Goal: Task Accomplishment & Management: Complete application form

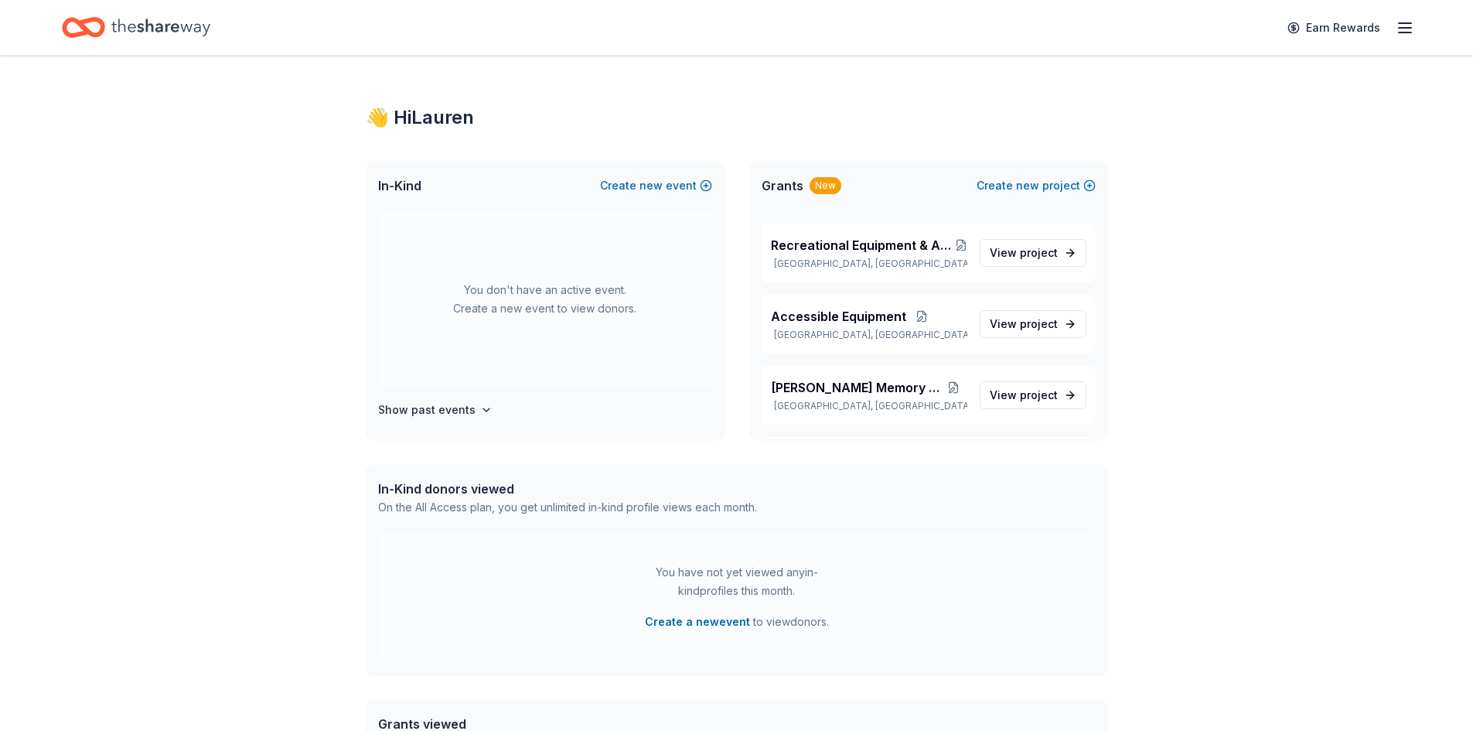
scroll to position [269, 0]
click at [1109, 276] on div "👋 Hi Lauren In-Kind Create new event You don't have an active event. Create a n…" at bounding box center [737, 596] width 792 height 1080
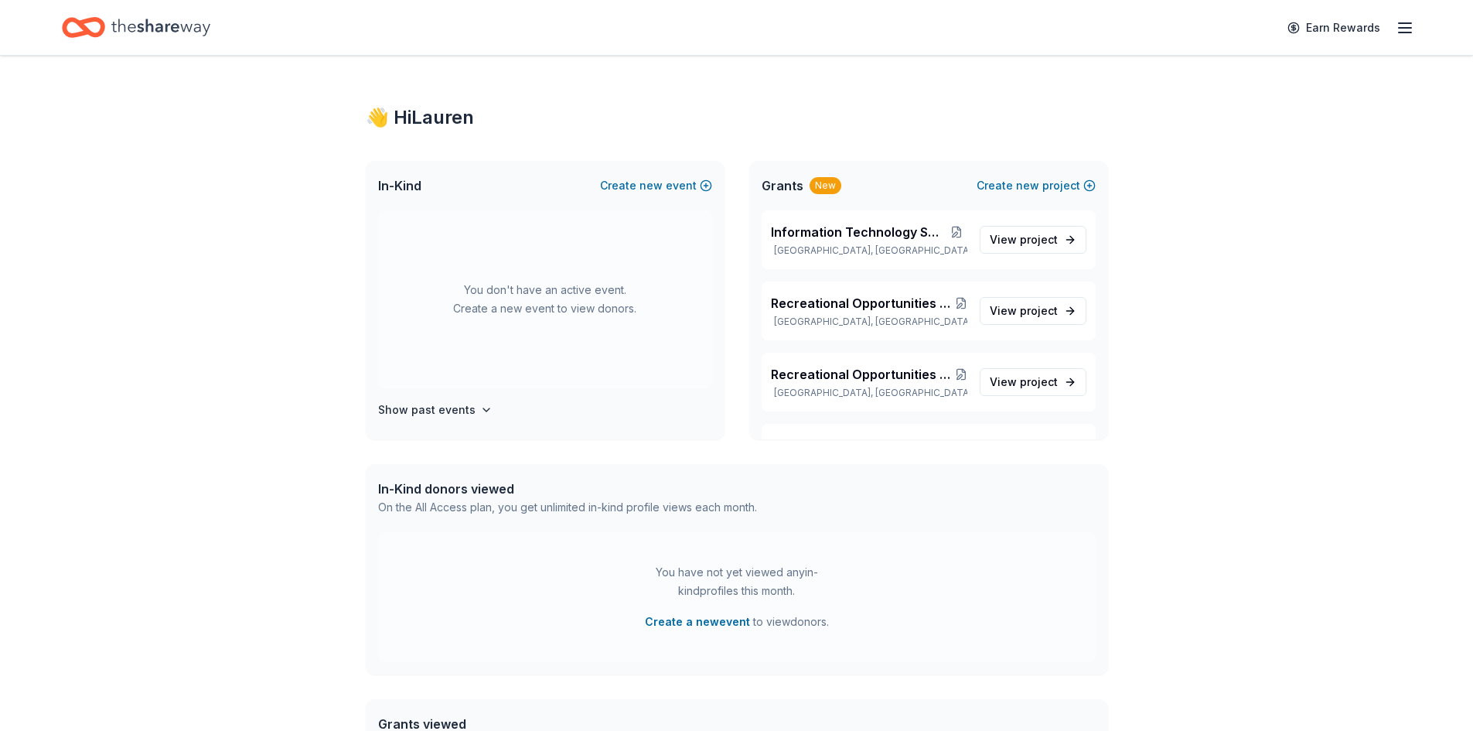
click at [1409, 26] on icon "button" at bounding box center [1405, 28] width 19 height 19
click at [954, 120] on div "👋 Hi Lauren" at bounding box center [737, 117] width 742 height 25
click at [1022, 186] on span "new" at bounding box center [1027, 185] width 23 height 19
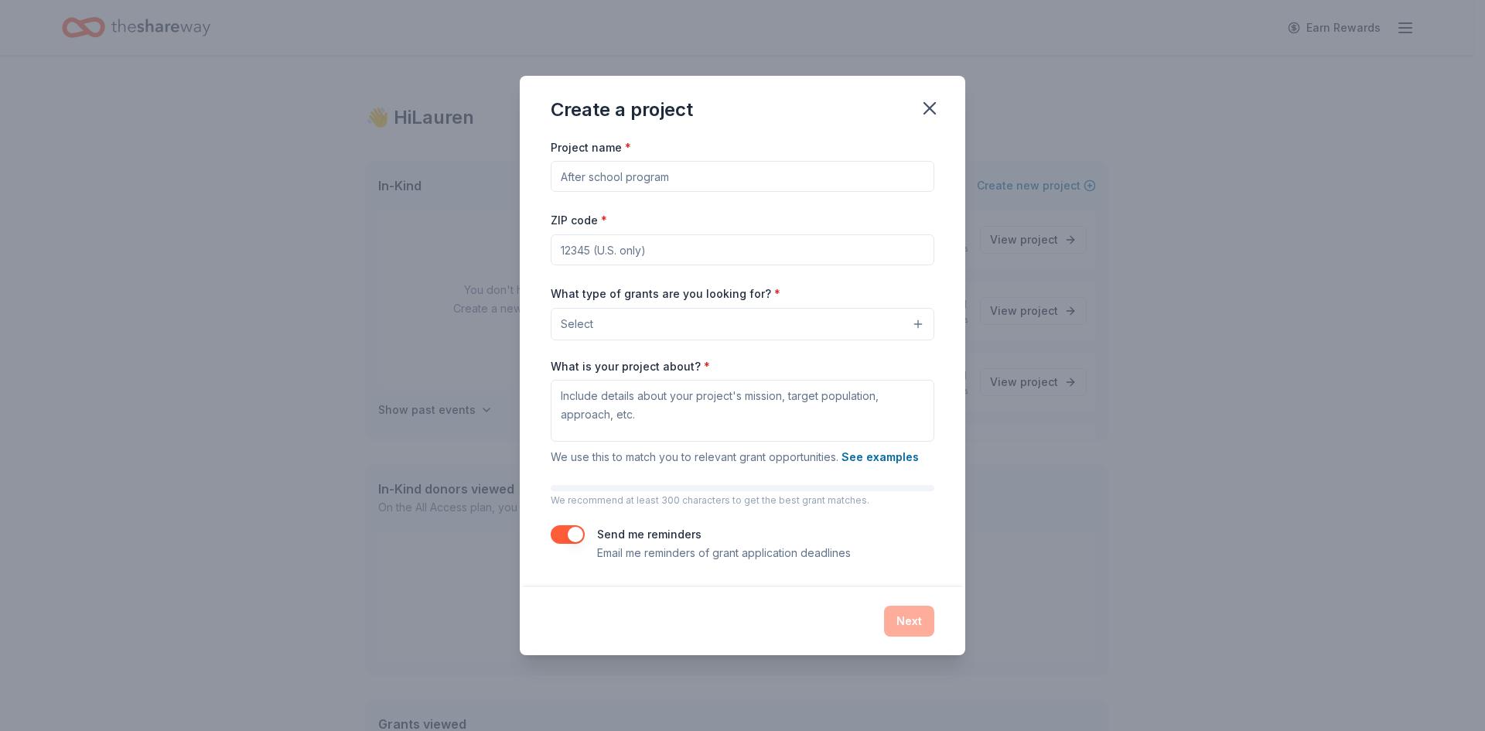
click at [625, 171] on input "Project name *" at bounding box center [743, 176] width 384 height 31
click at [674, 410] on textarea "What is your project about? *" at bounding box center [743, 411] width 384 height 62
click at [613, 323] on button "Select" at bounding box center [743, 324] width 384 height 32
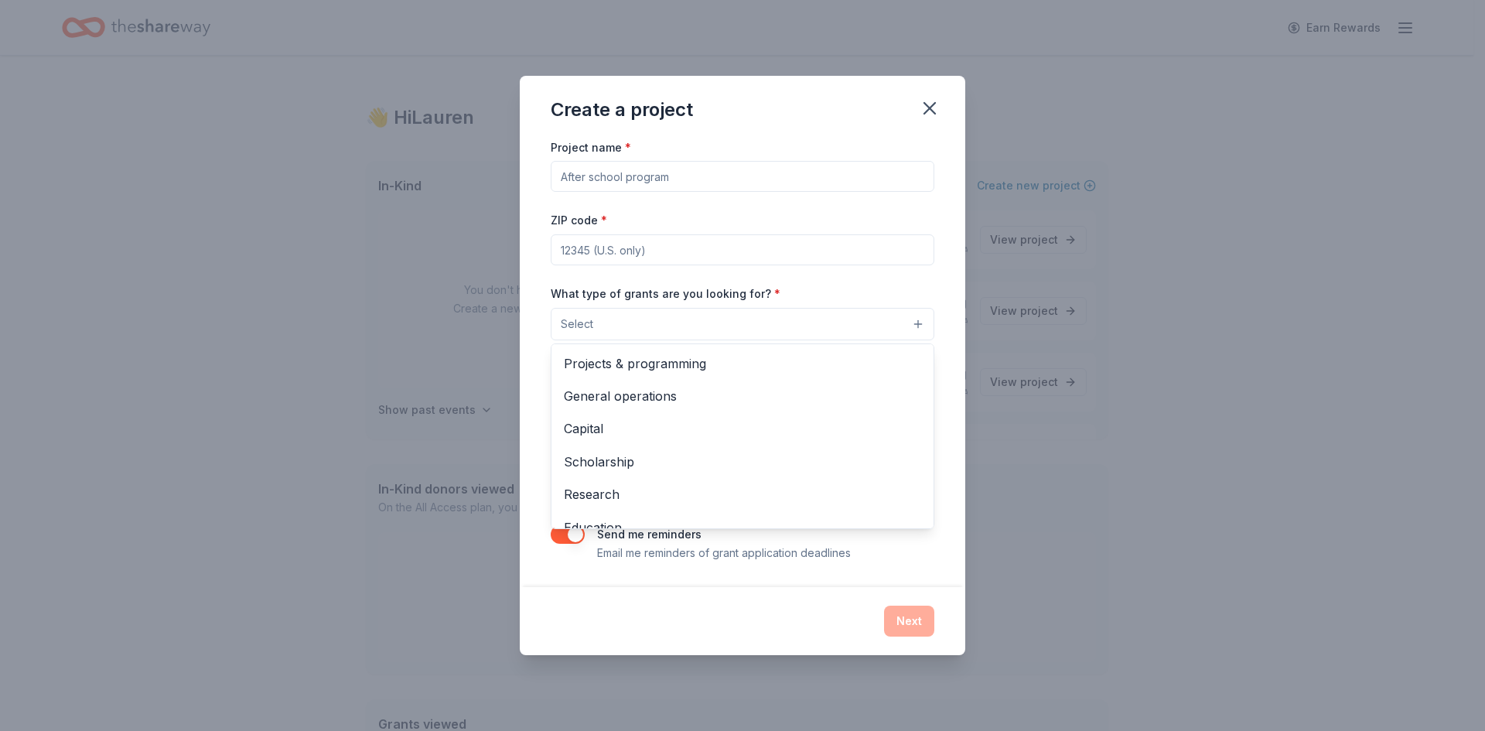
click at [933, 102] on div "Create a project Project name * ZIP code * What type of grants are you looking …" at bounding box center [742, 365] width 445 height 579
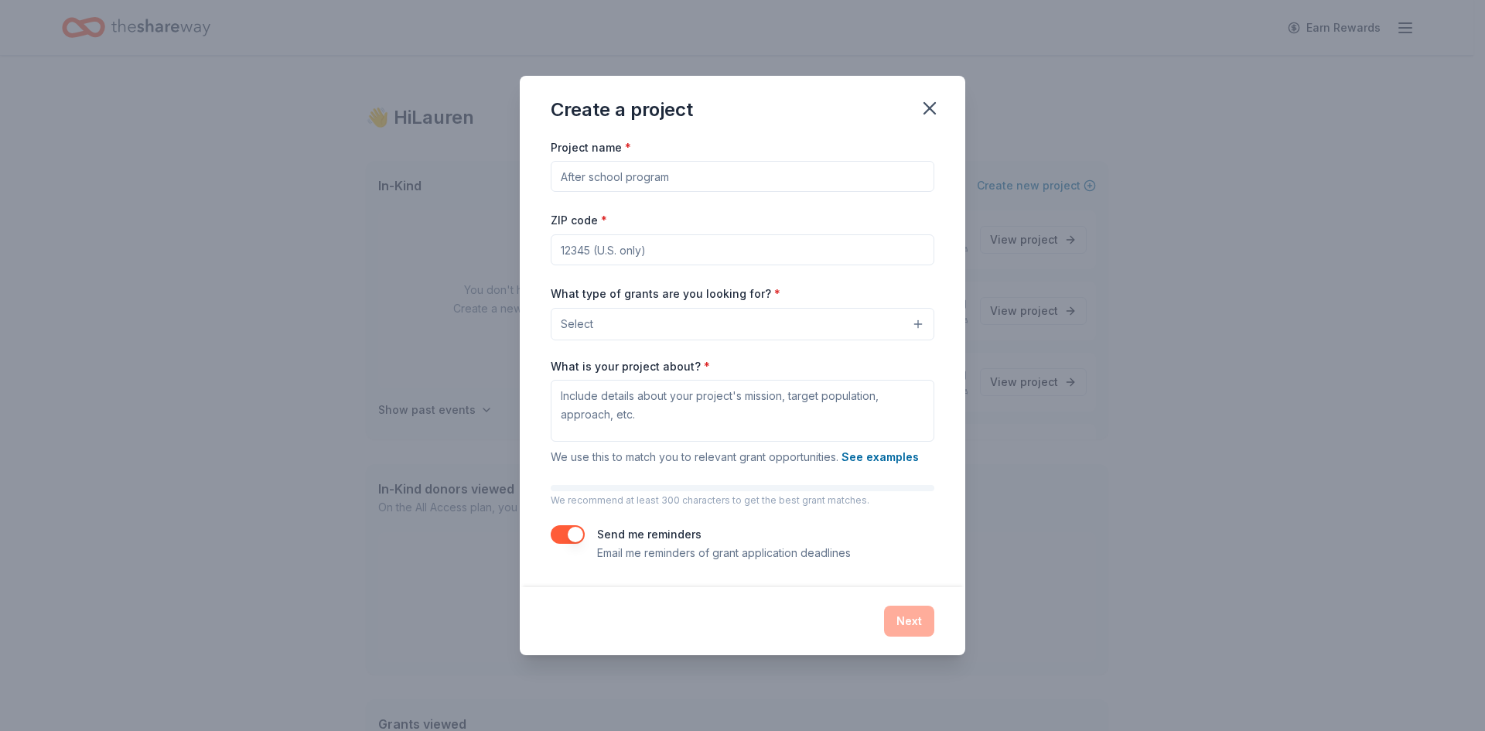
click at [636, 185] on input "Project name *" at bounding box center [743, 176] width 384 height 31
drag, startPoint x: 644, startPoint y: 261, endPoint x: 667, endPoint y: 304, distance: 49.1
click at [644, 261] on input "ZIP code *" at bounding box center [743, 249] width 384 height 31
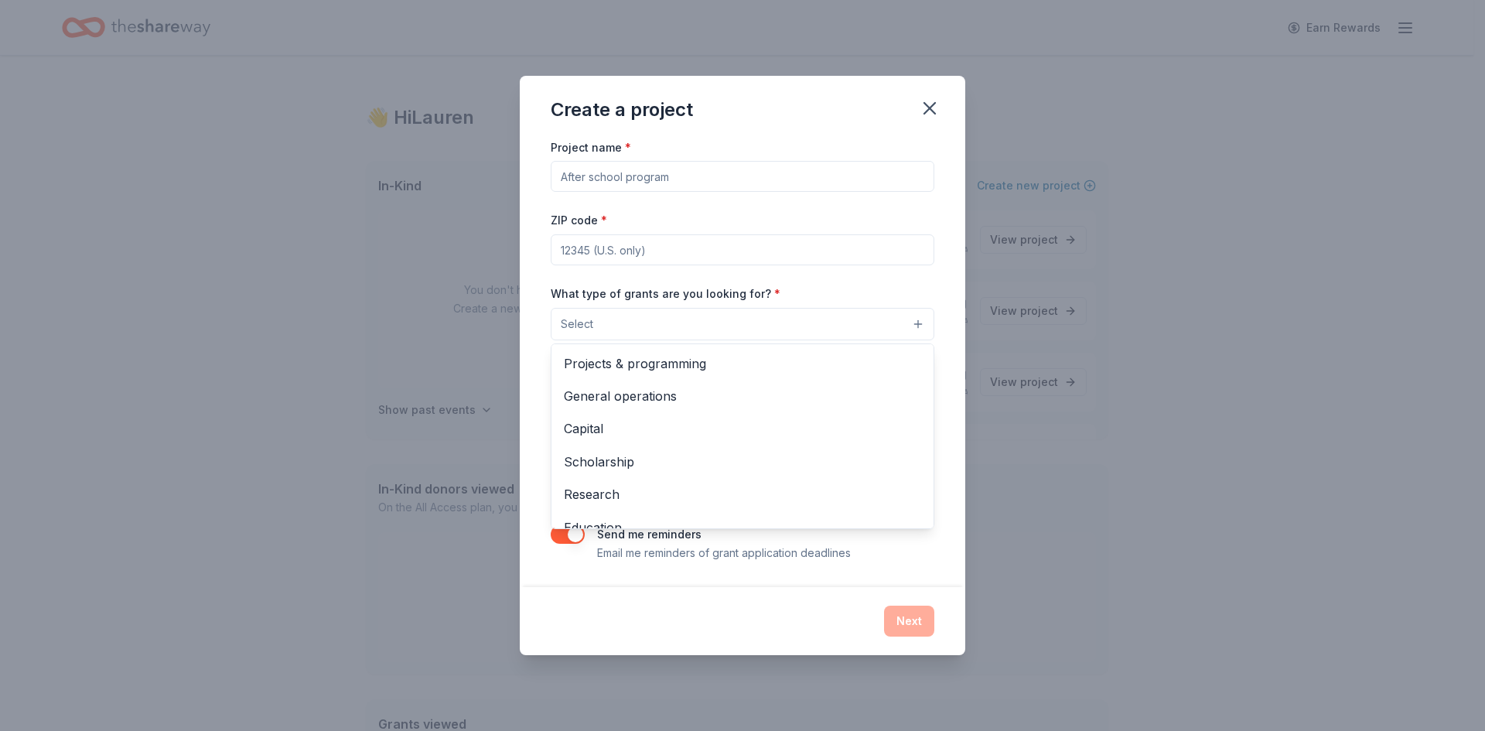
click at [670, 316] on button "Select" at bounding box center [743, 324] width 384 height 32
click at [948, 529] on div "Project name * ZIP code * What type of grants are you looking for? * Select Pro…" at bounding box center [742, 362] width 445 height 449
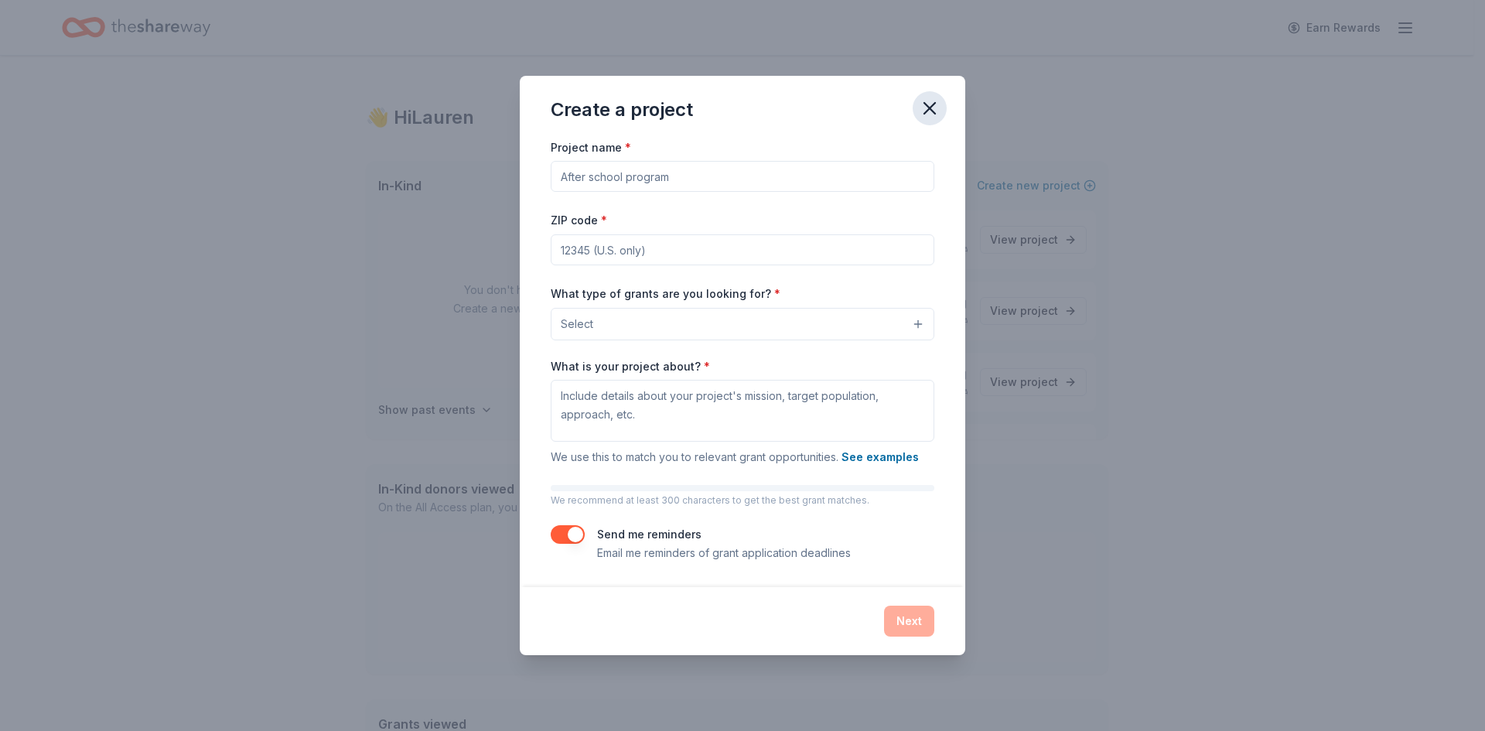
click at [933, 114] on icon "button" at bounding box center [930, 108] width 22 height 22
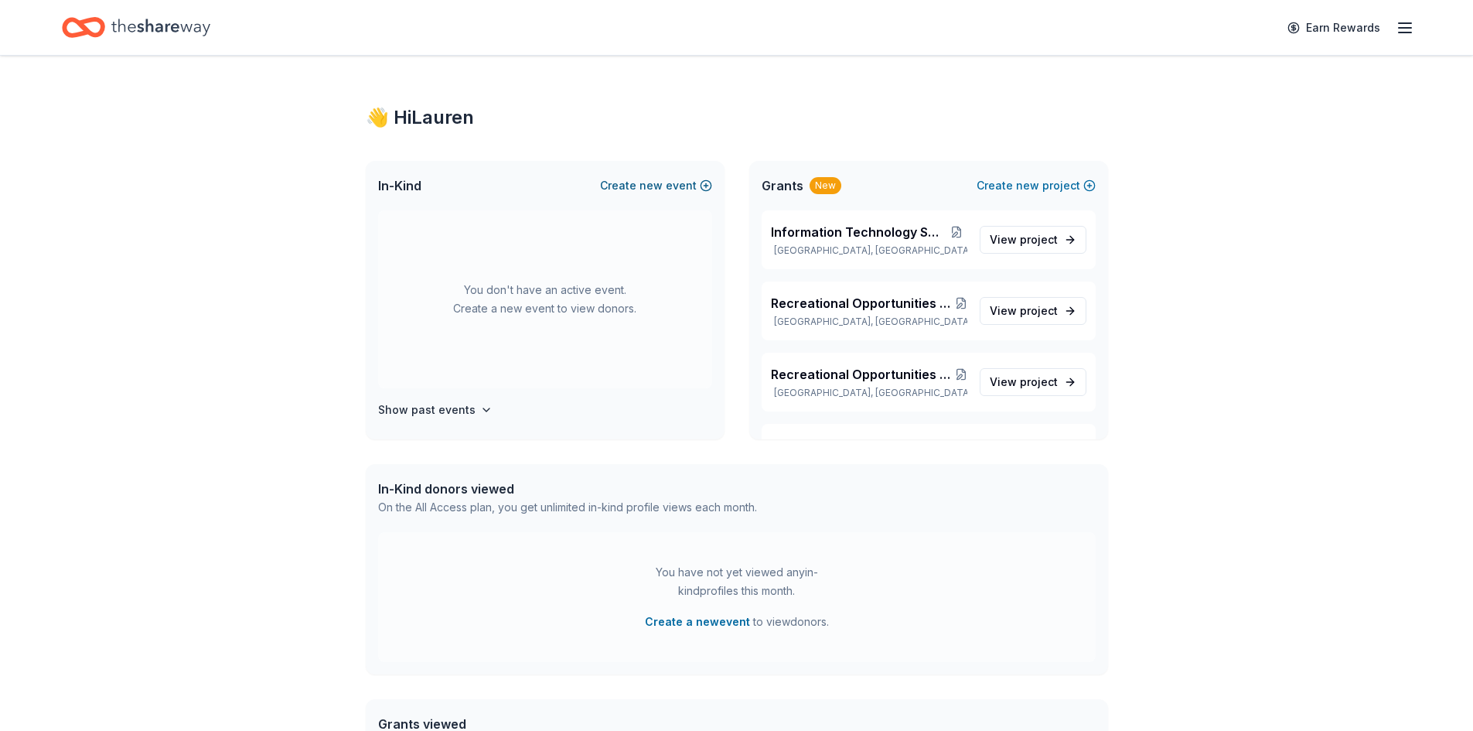
click at [672, 188] on button "Create new event" at bounding box center [656, 185] width 112 height 19
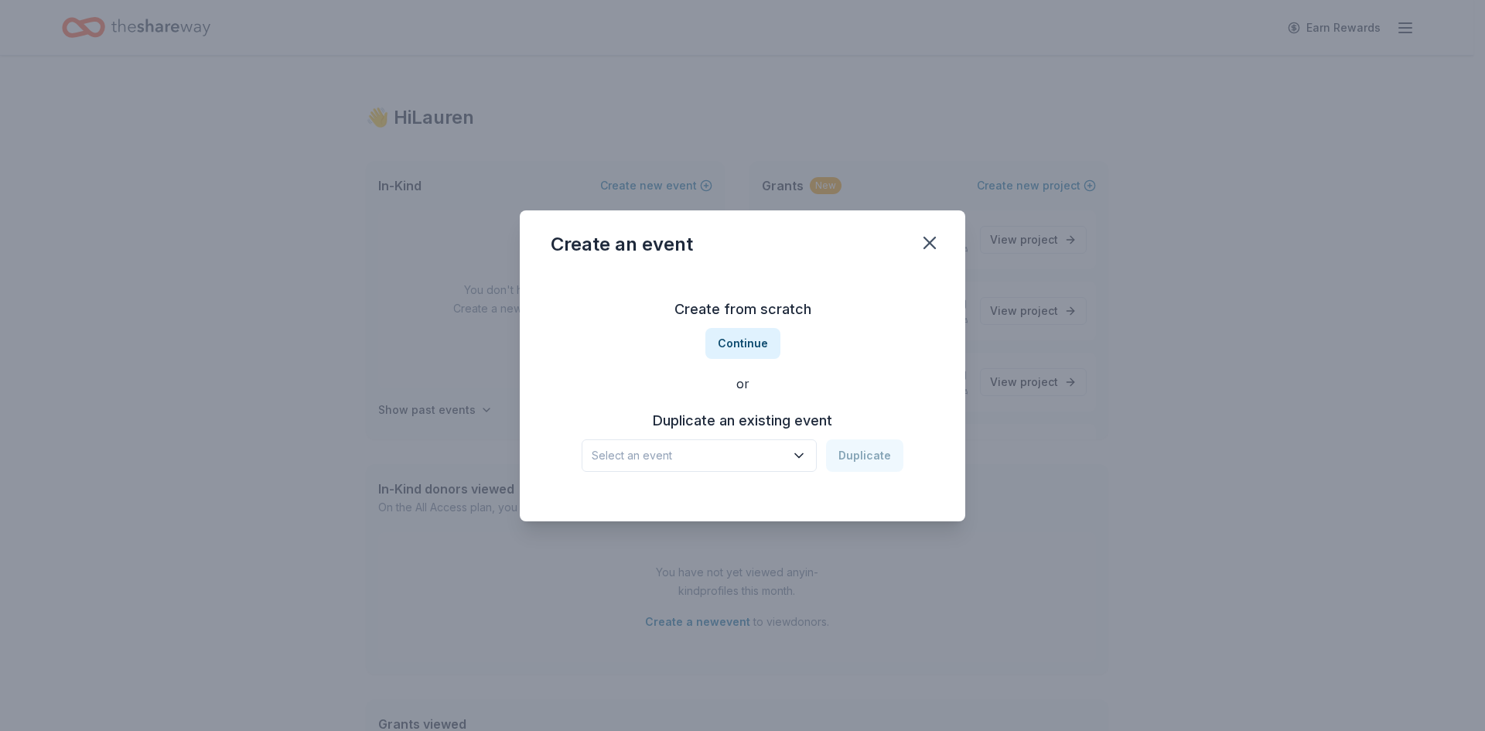
click at [766, 468] on button "Select an event" at bounding box center [699, 455] width 235 height 32
click at [729, 453] on span "Select an event" at bounding box center [688, 455] width 193 height 19
click at [739, 336] on button "Continue" at bounding box center [742, 343] width 75 height 31
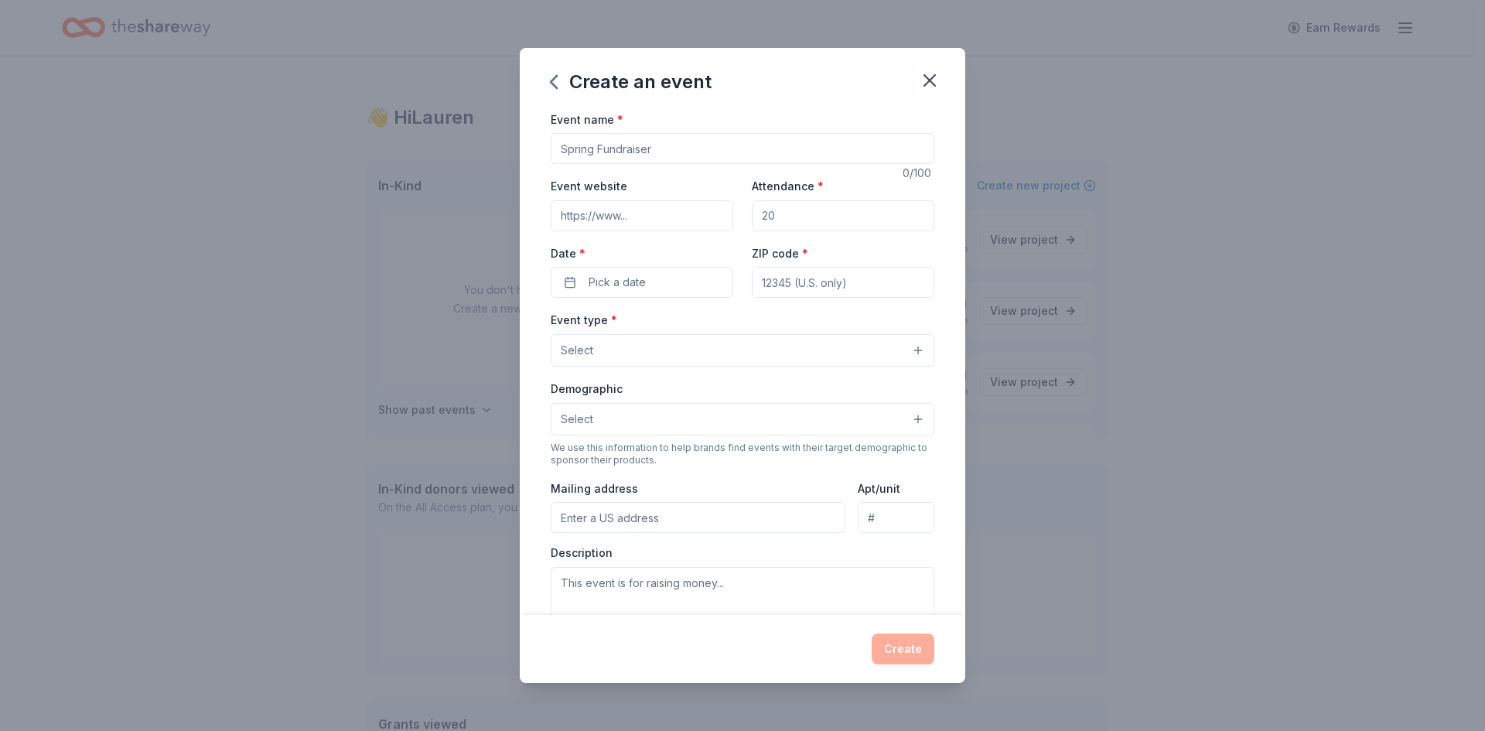
click at [613, 152] on input "Event name *" at bounding box center [743, 148] width 384 height 31
type input "Vin"
paste input "https://www.aimservicesinc.org/events/vin/"
type input "https://www.aimservicesinc.org/events/vin/"
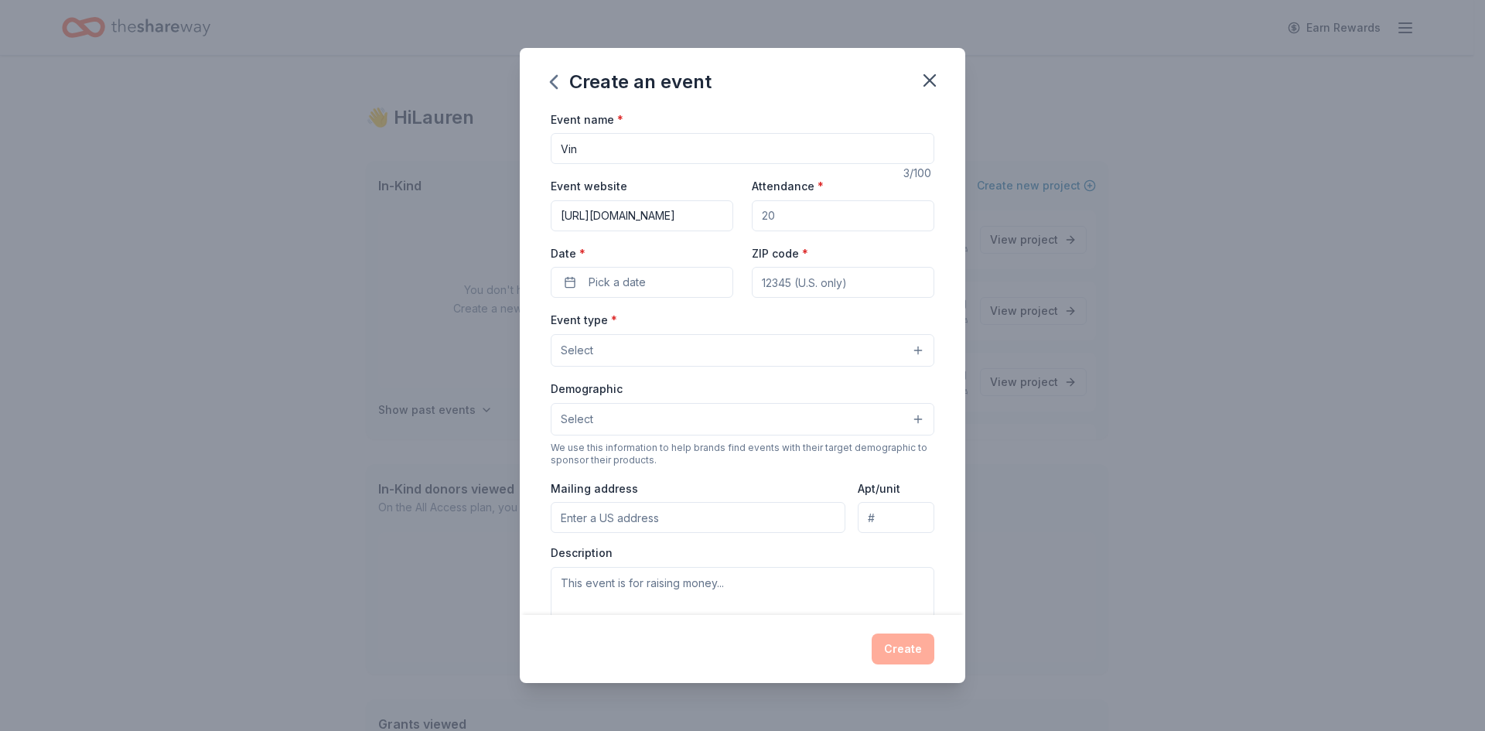
scroll to position [0, 0]
click at [776, 217] on input "Attendance *" at bounding box center [843, 215] width 183 height 31
type input "120"
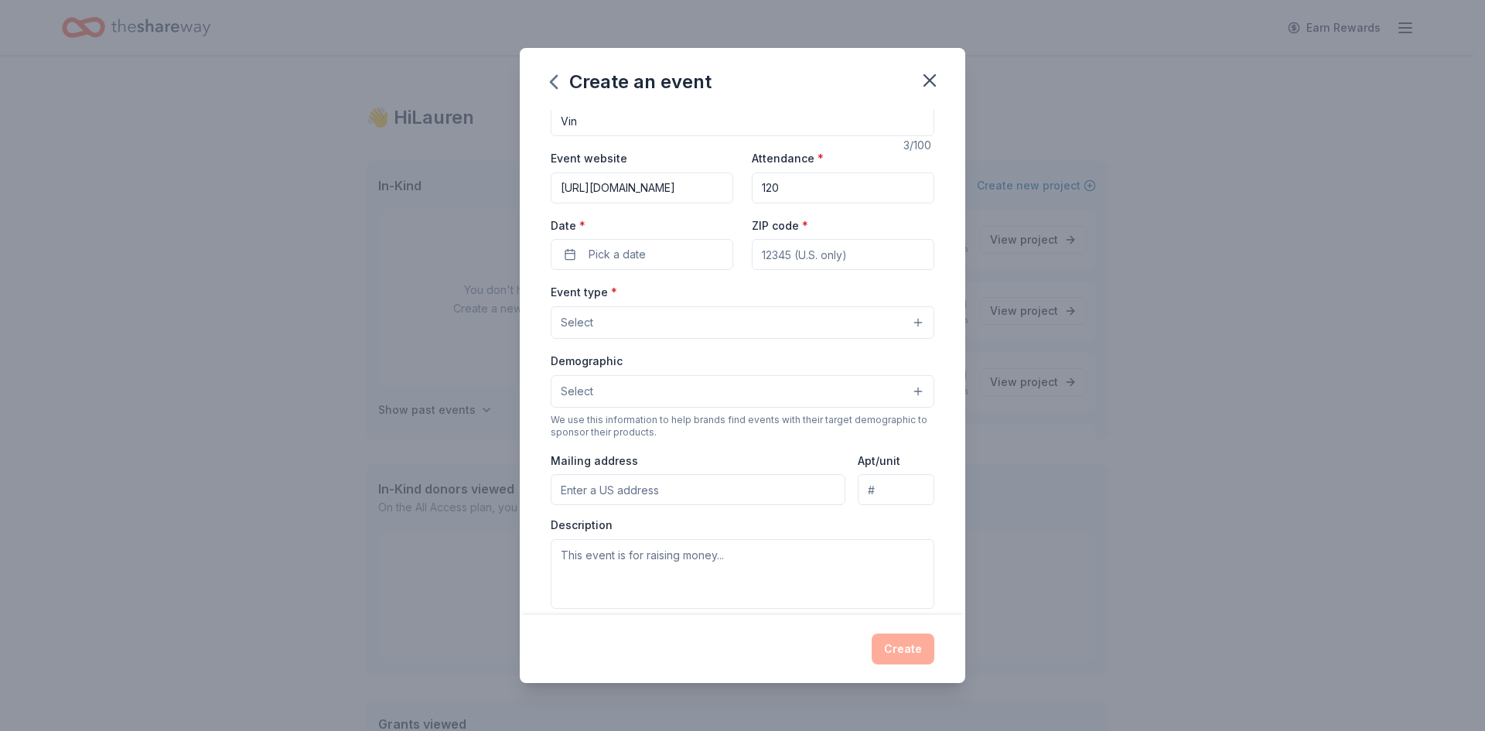
scroll to position [31, 0]
click at [656, 256] on button "Pick a date" at bounding box center [642, 251] width 183 height 31
click at [724, 295] on button "Go to next month" at bounding box center [723, 293] width 22 height 22
click at [643, 419] on button "12" at bounding box center [639, 418] width 28 height 28
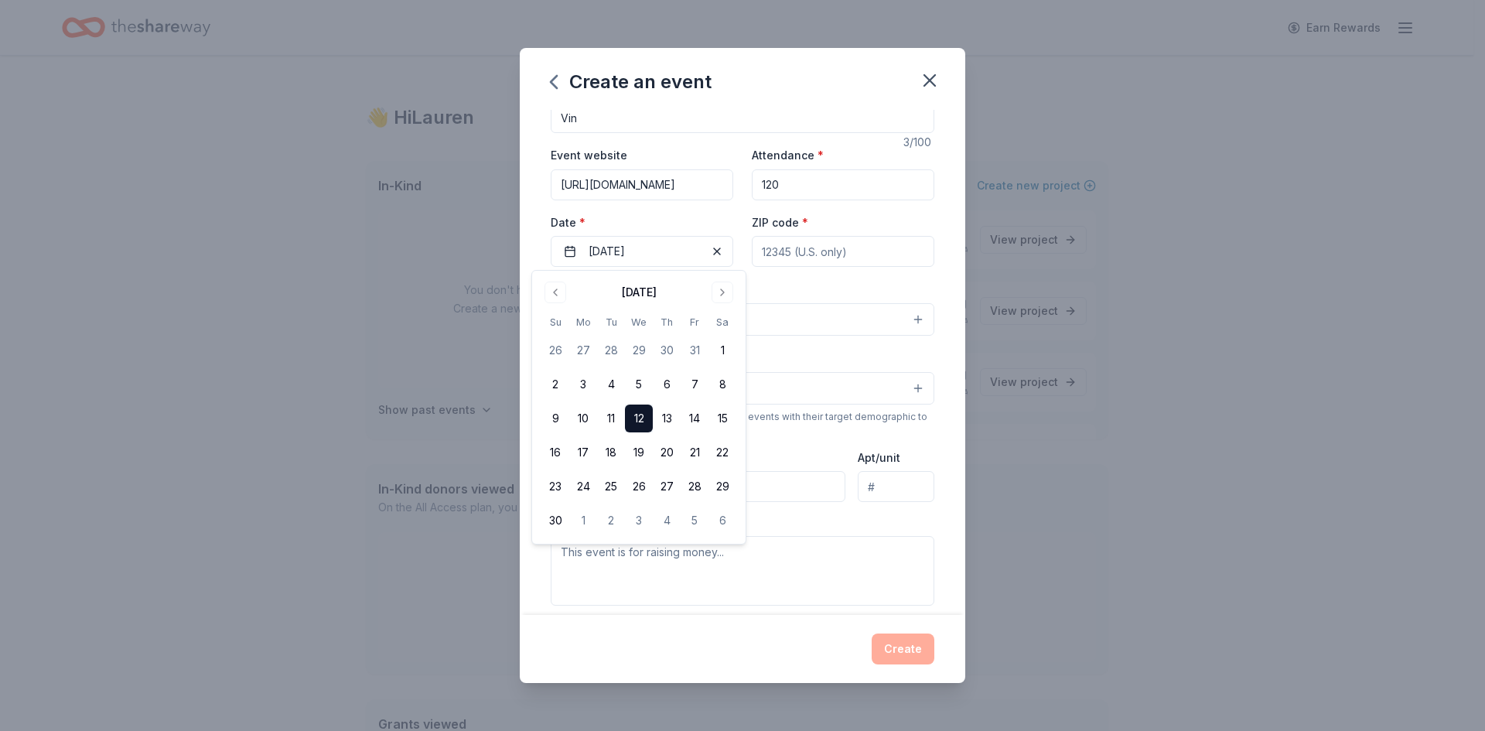
click at [777, 256] on input "ZIP code *" at bounding box center [843, 251] width 183 height 31
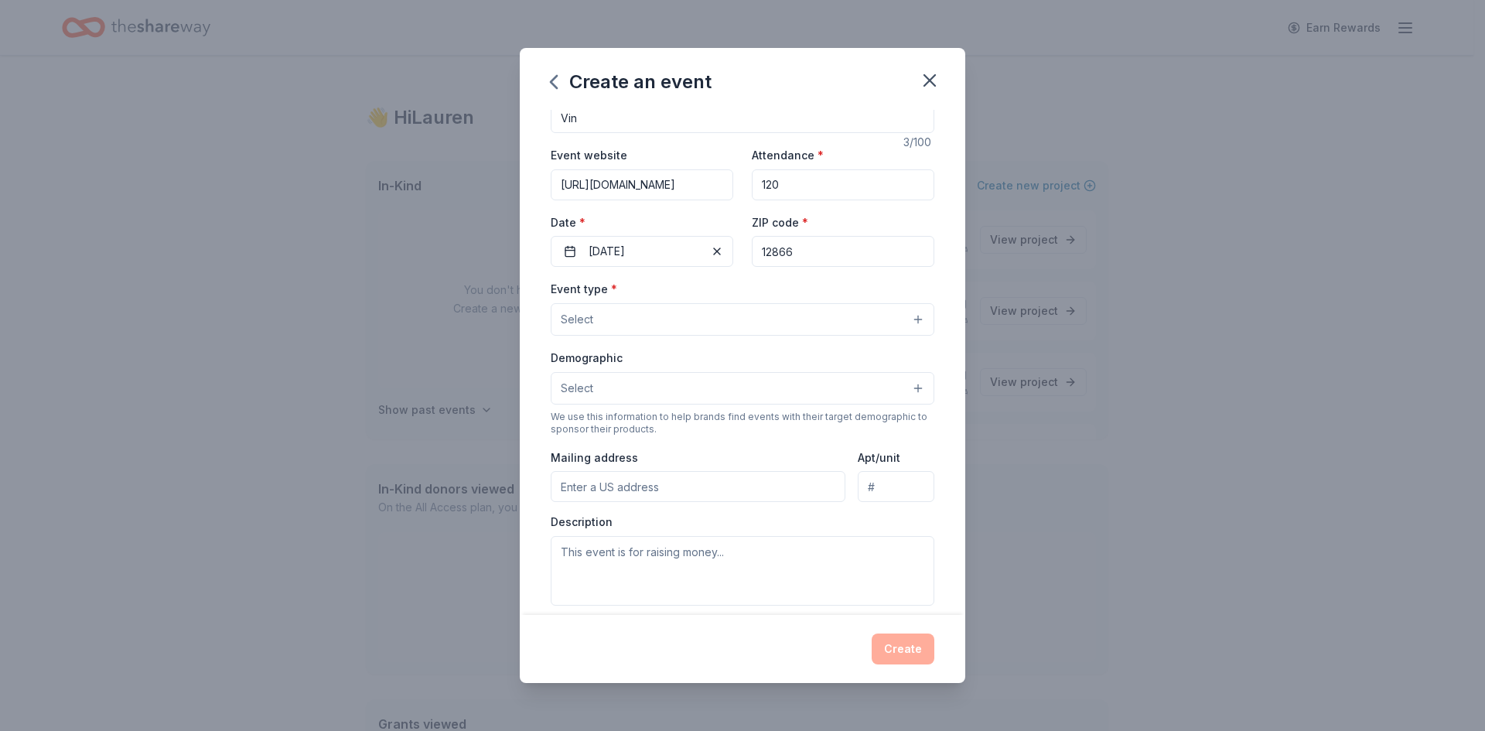
type input "12866"
click at [813, 314] on button "Select" at bounding box center [743, 319] width 384 height 32
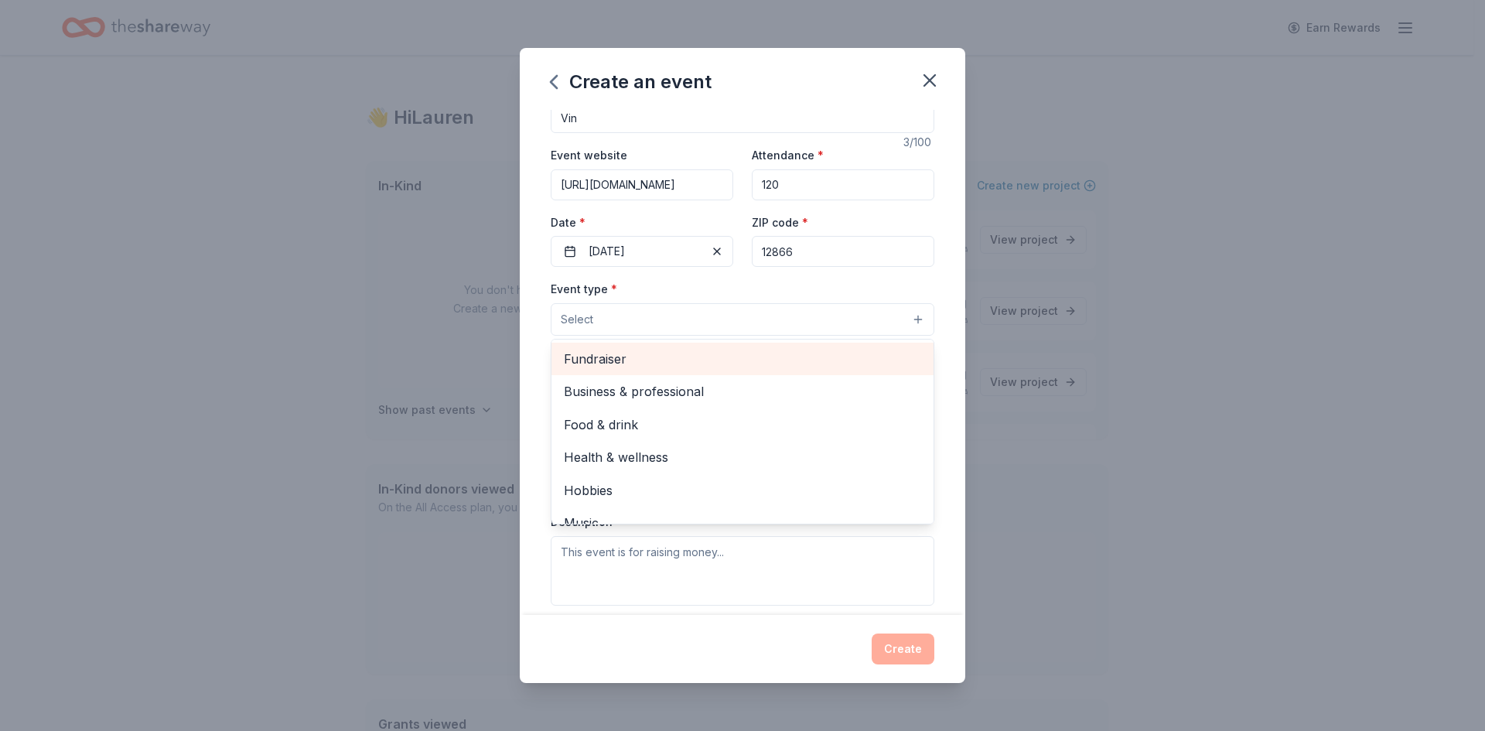
click at [693, 356] on span "Fundraiser" at bounding box center [742, 359] width 357 height 20
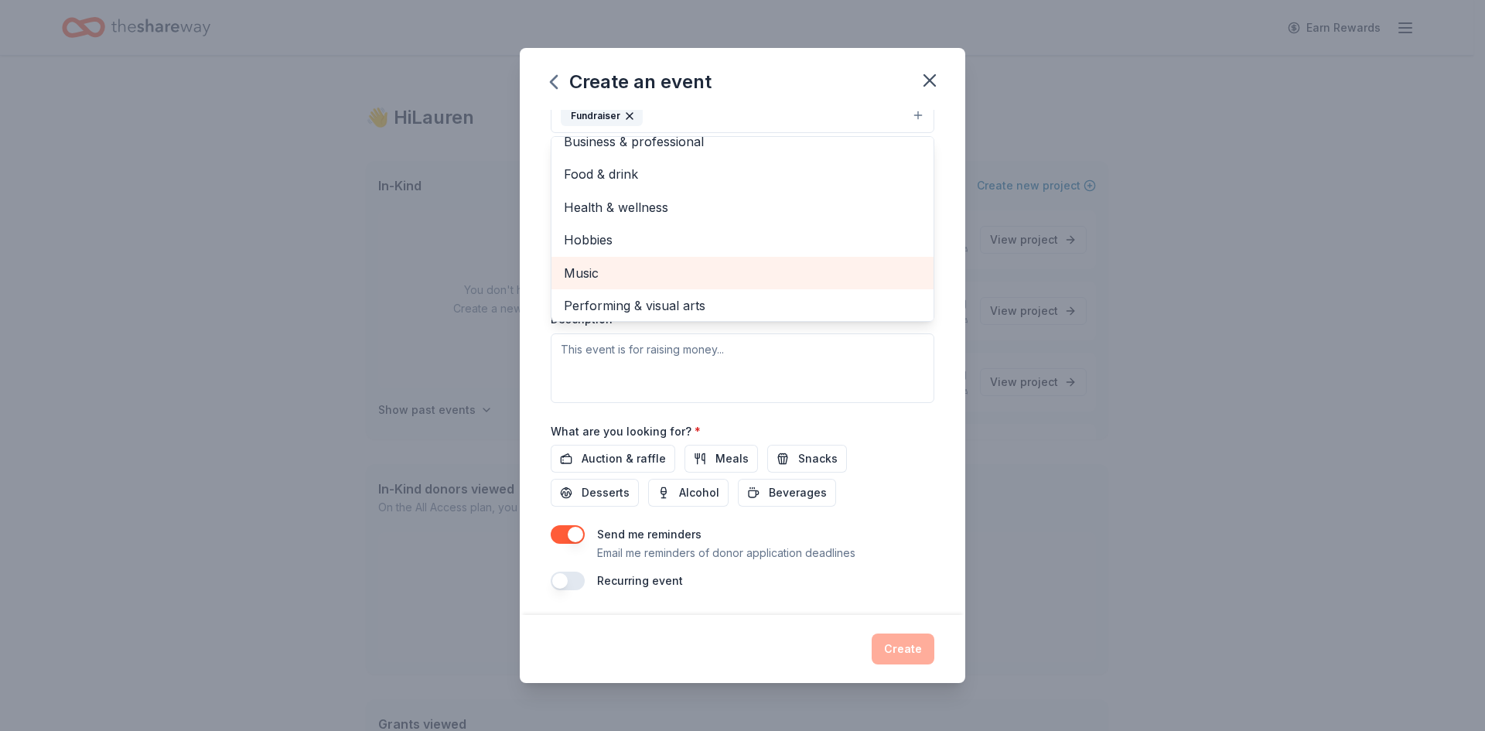
scroll to position [19, 0]
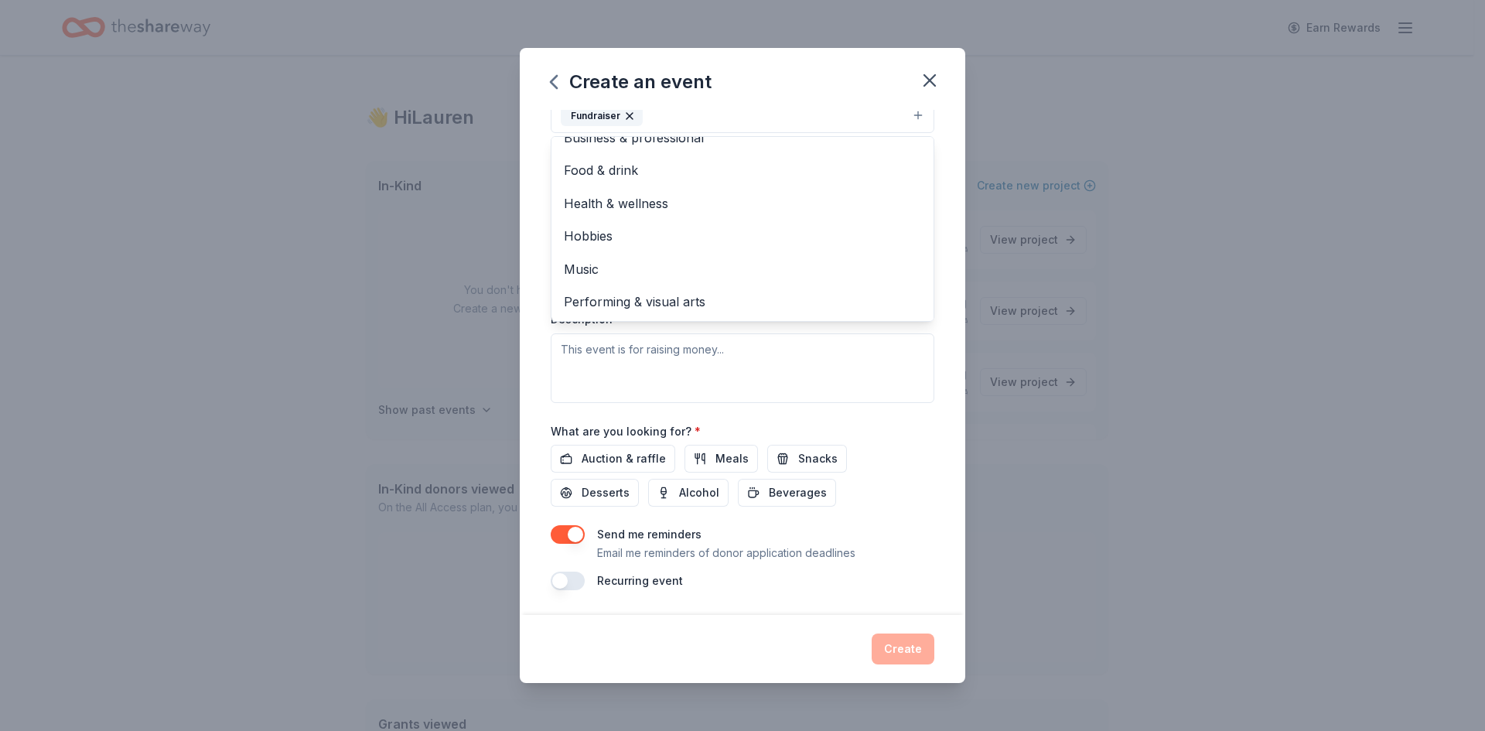
click at [907, 404] on div "Event name * Vin 3 /100 Event website https://www.aimservicesinc.org/events/vin…" at bounding box center [743, 233] width 384 height 716
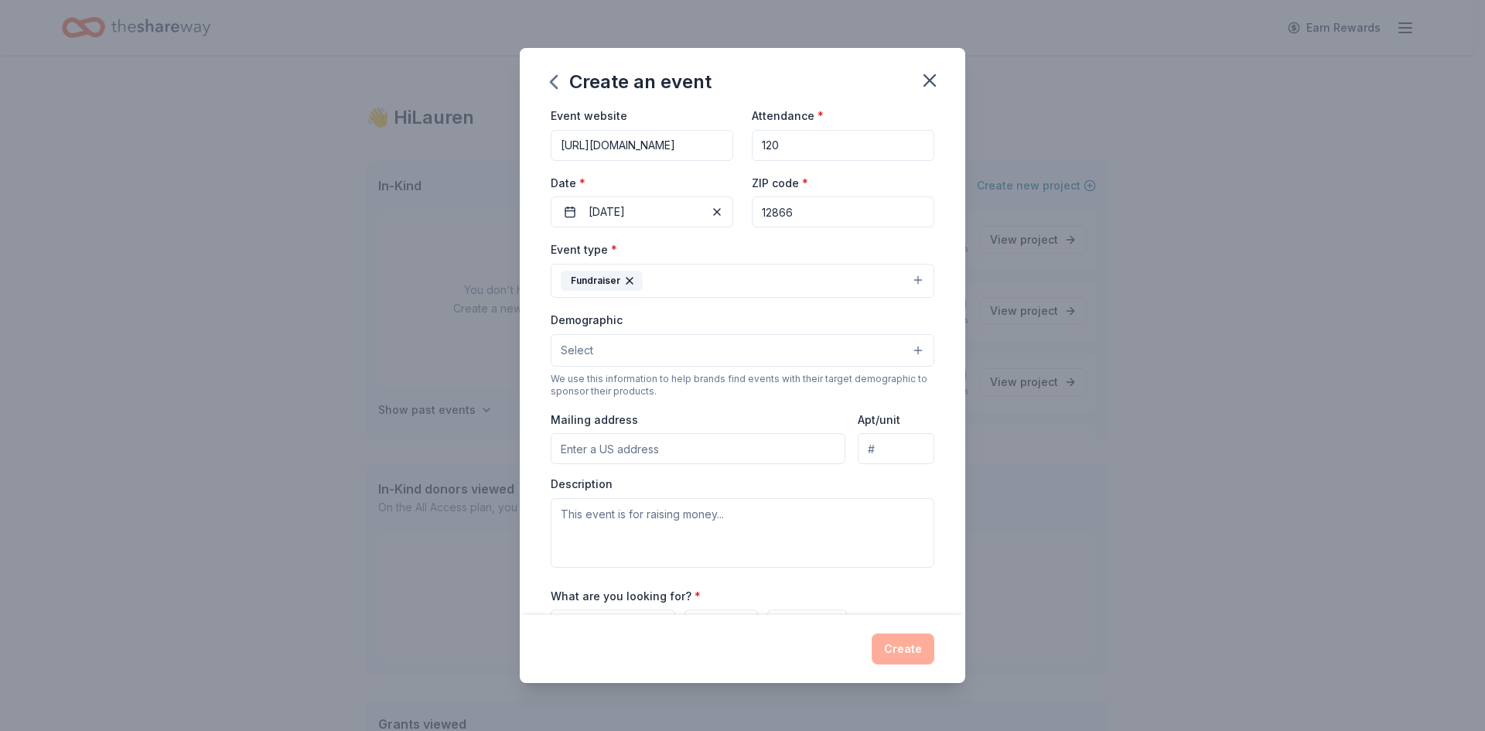
scroll to position [70, 0]
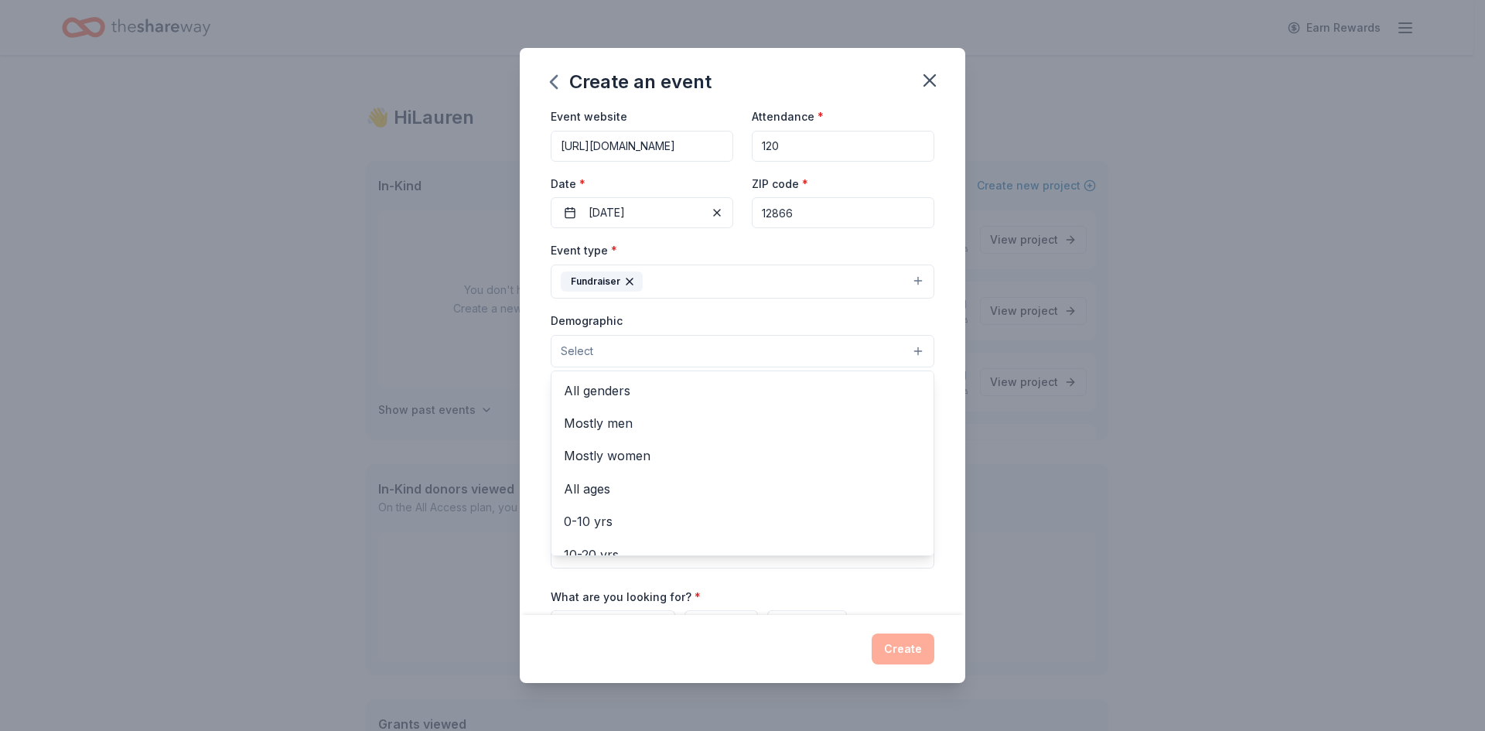
click at [695, 359] on button "Select" at bounding box center [743, 351] width 384 height 32
click at [703, 381] on span "All genders" at bounding box center [742, 390] width 357 height 20
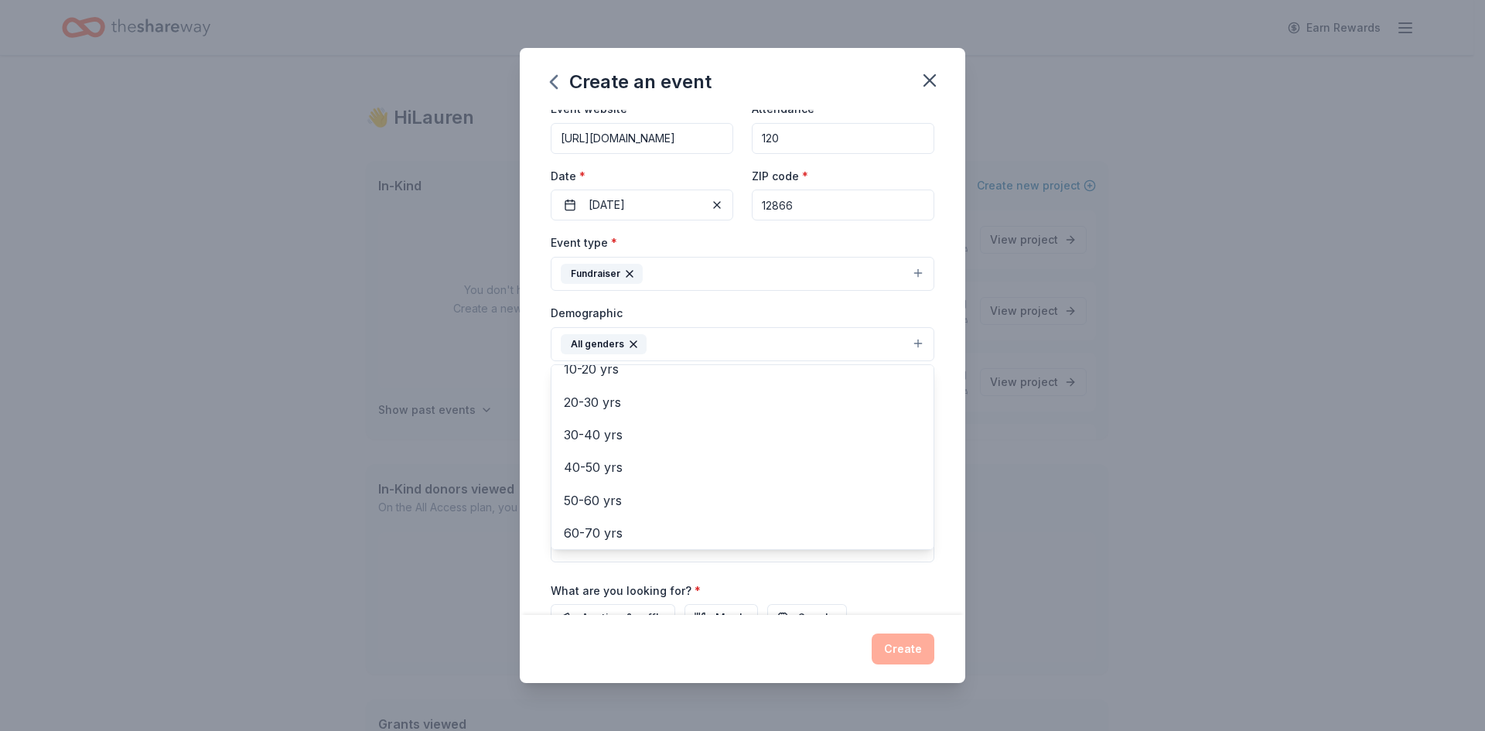
scroll to position [145, 0]
click at [936, 562] on div "Event name * Vin 3 /100 Event website https://www.aimservicesinc.org/events/vin…" at bounding box center [742, 363] width 445 height 506
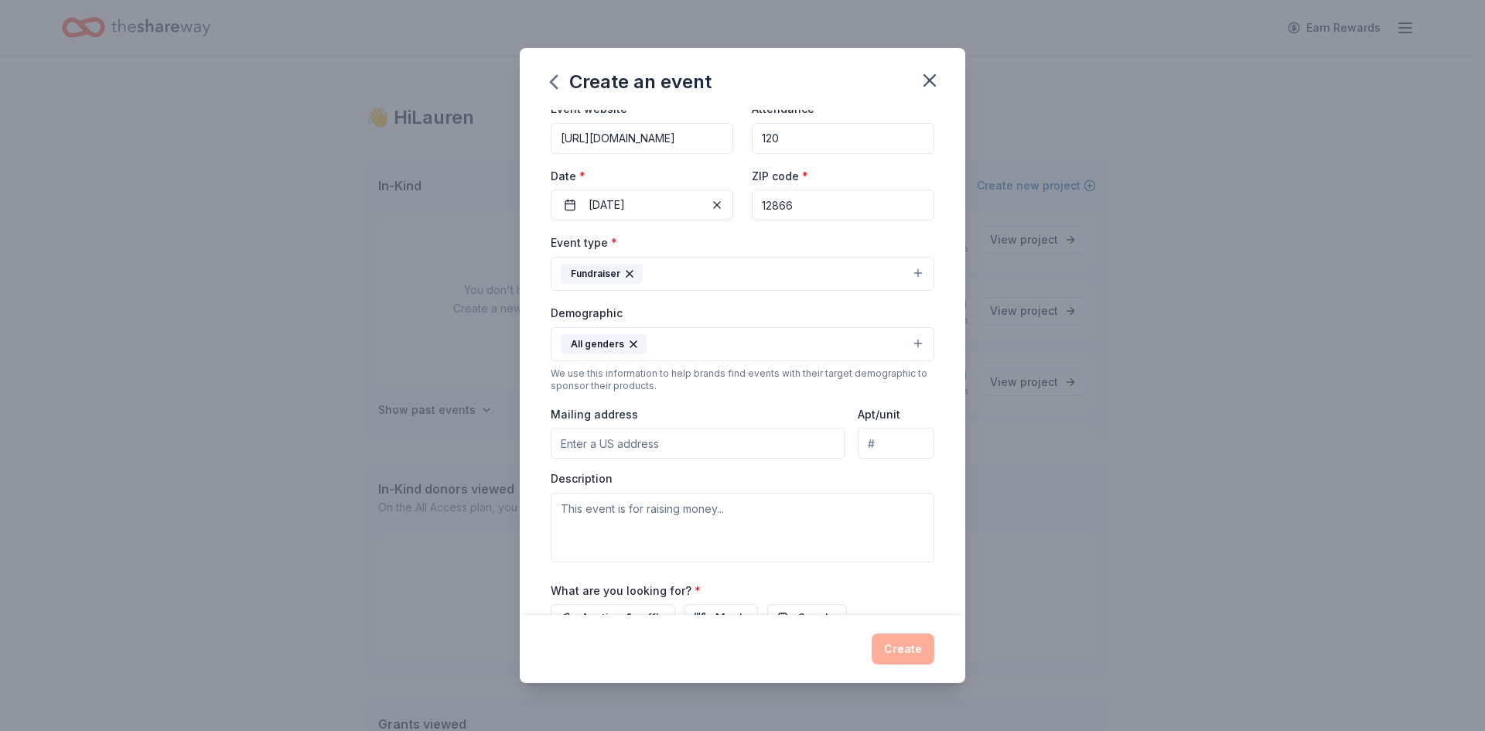
click at [635, 445] on input "Mailing address" at bounding box center [698, 443] width 295 height 31
type input "4227 New York 50, Saratoga Springs, NY, 12866"
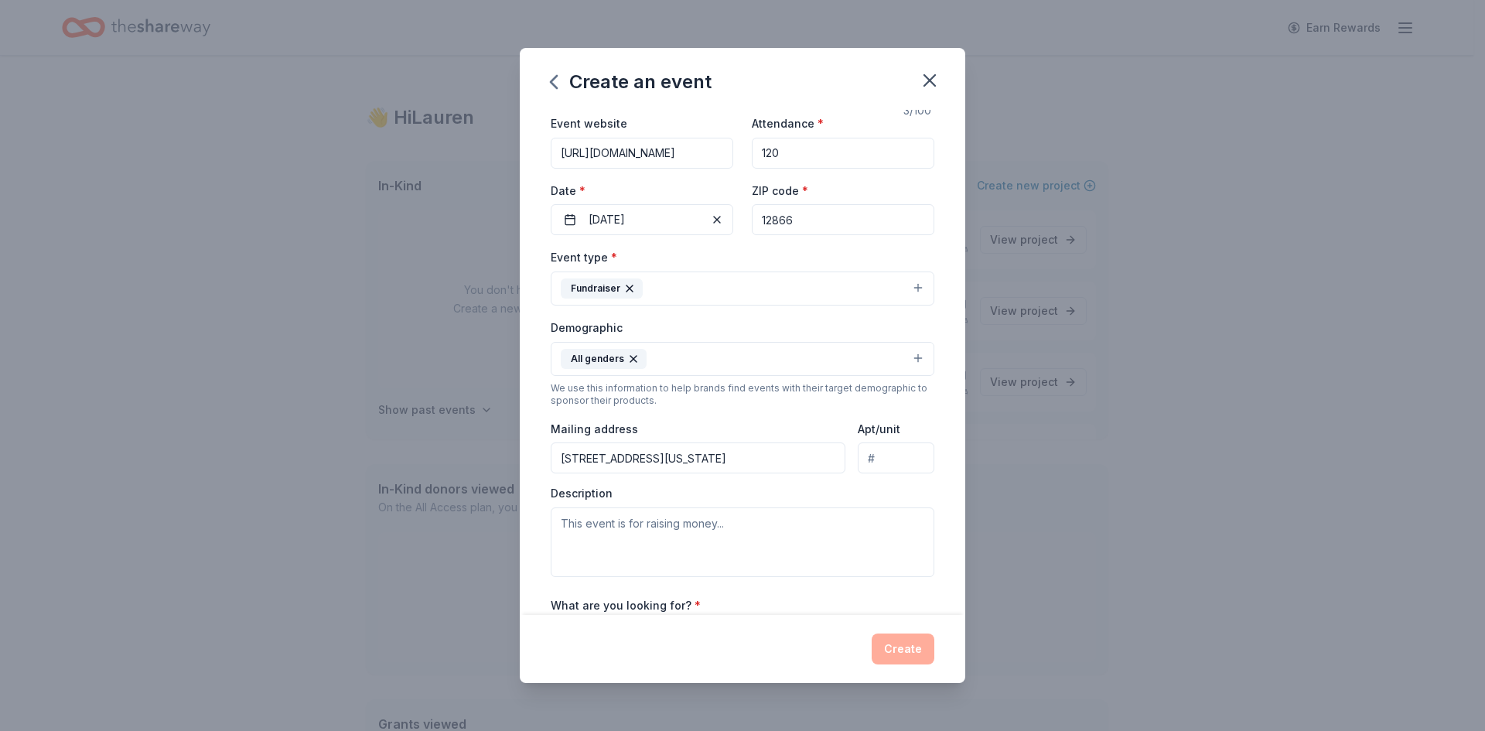
scroll to position [0, 0]
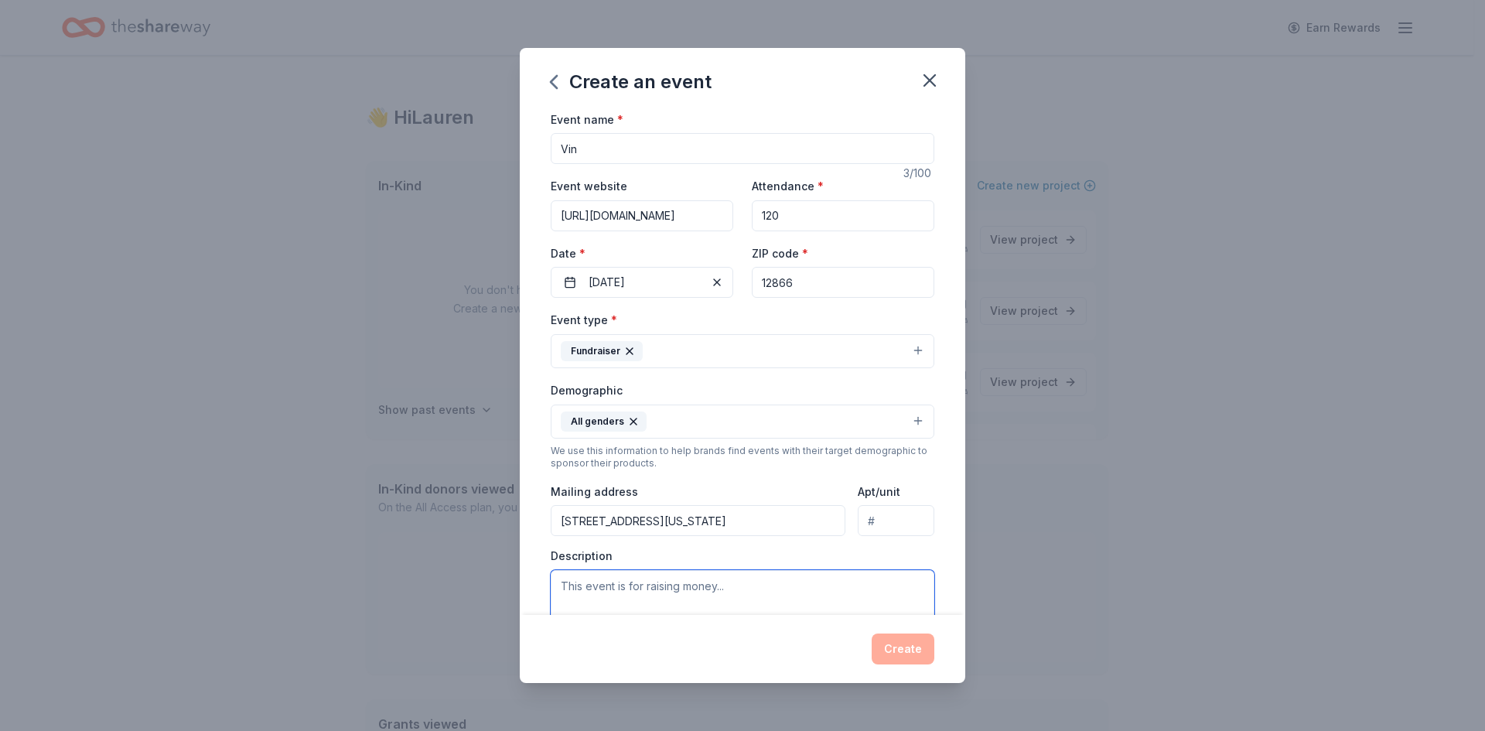
click at [671, 599] on textarea at bounding box center [743, 605] width 384 height 70
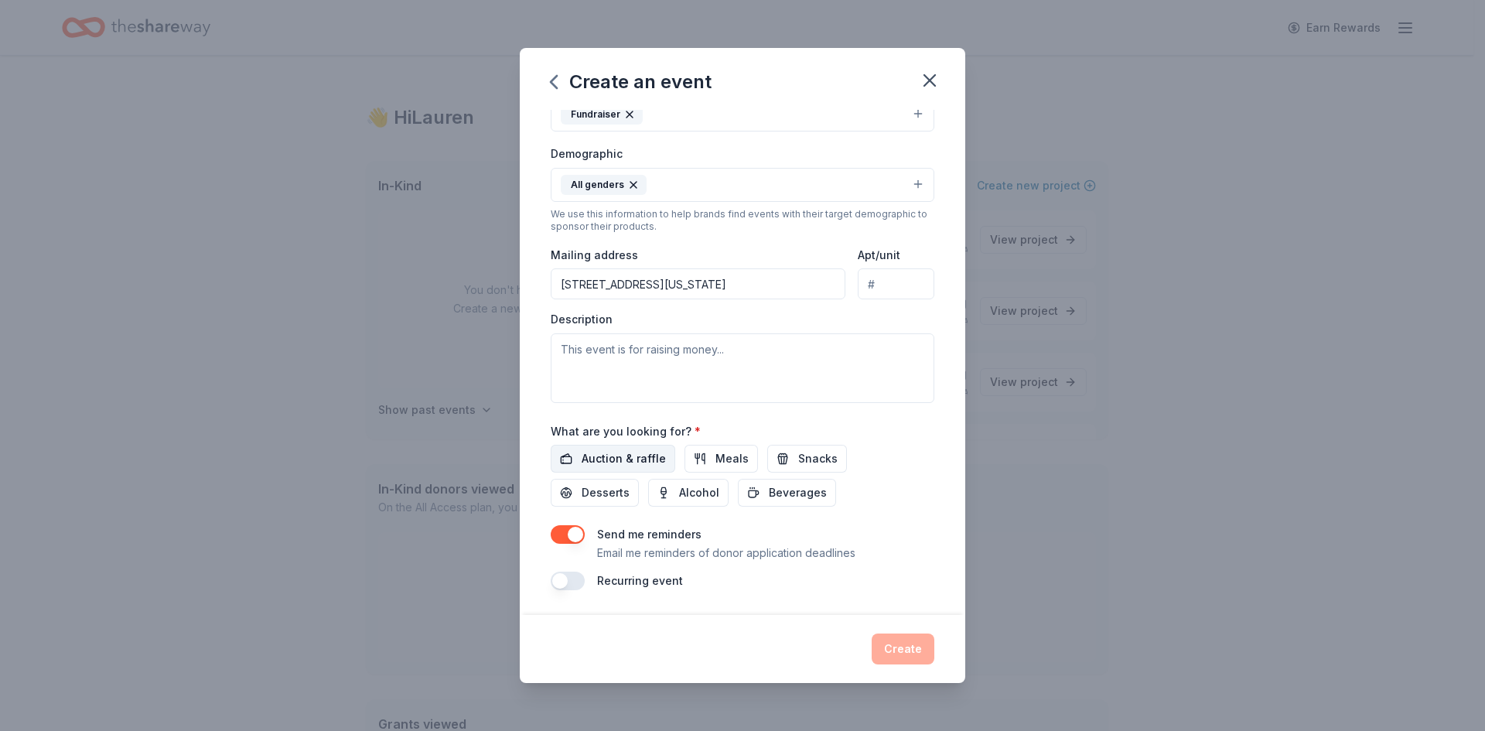
click at [642, 462] on span "Auction & raffle" at bounding box center [624, 458] width 84 height 19
click at [555, 529] on button "button" at bounding box center [568, 534] width 34 height 19
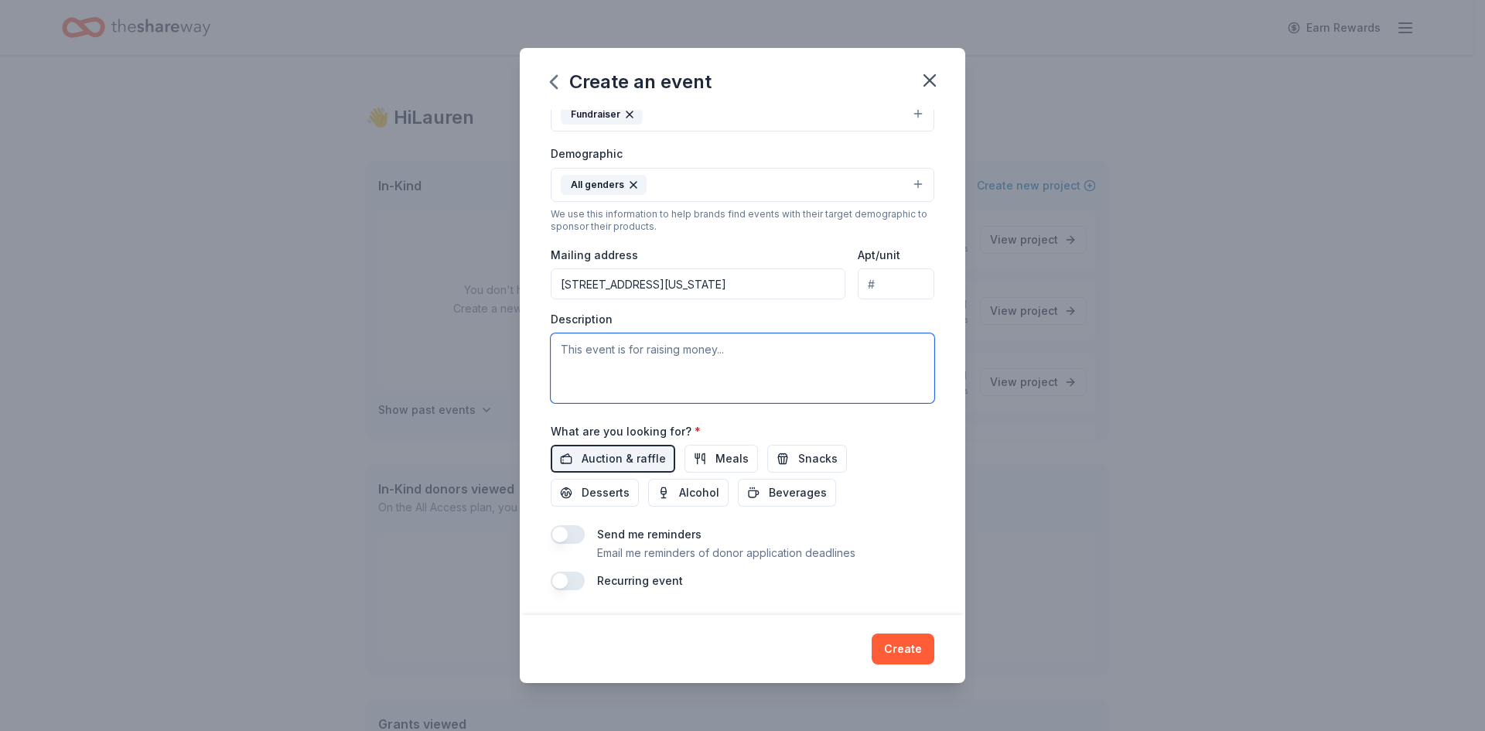
click at [609, 359] on textarea at bounding box center [743, 368] width 384 height 70
type textarea "Funds raised will ensure essential needs are met and more opportunities are cre…"
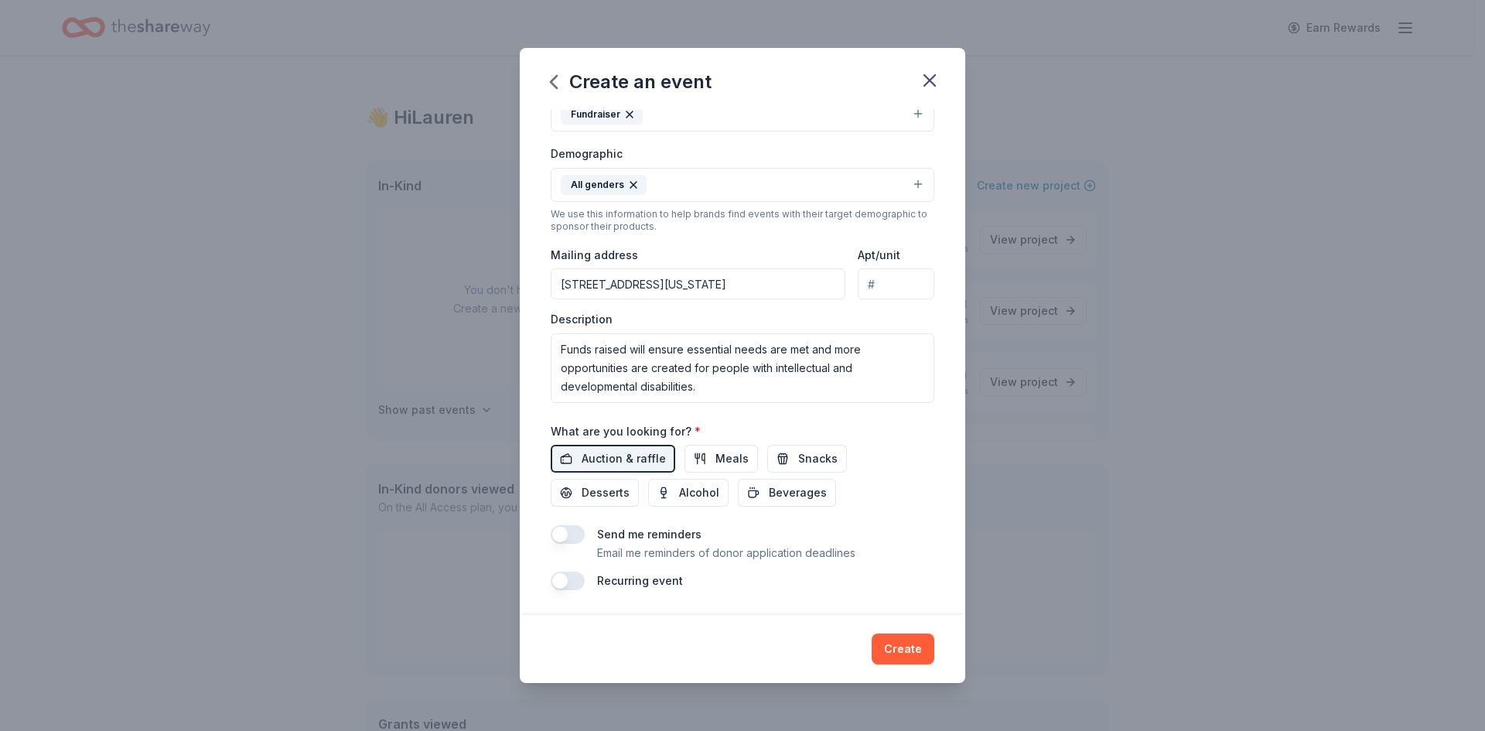
click at [694, 308] on div "Event type * Fundraiser Demographic All genders We use this information to help…" at bounding box center [743, 237] width 384 height 329
click at [735, 389] on textarea "Funds raised will ensure essential needs are met and more opportunities are cre…" at bounding box center [743, 368] width 384 height 70
click at [920, 653] on button "Create" at bounding box center [903, 648] width 63 height 31
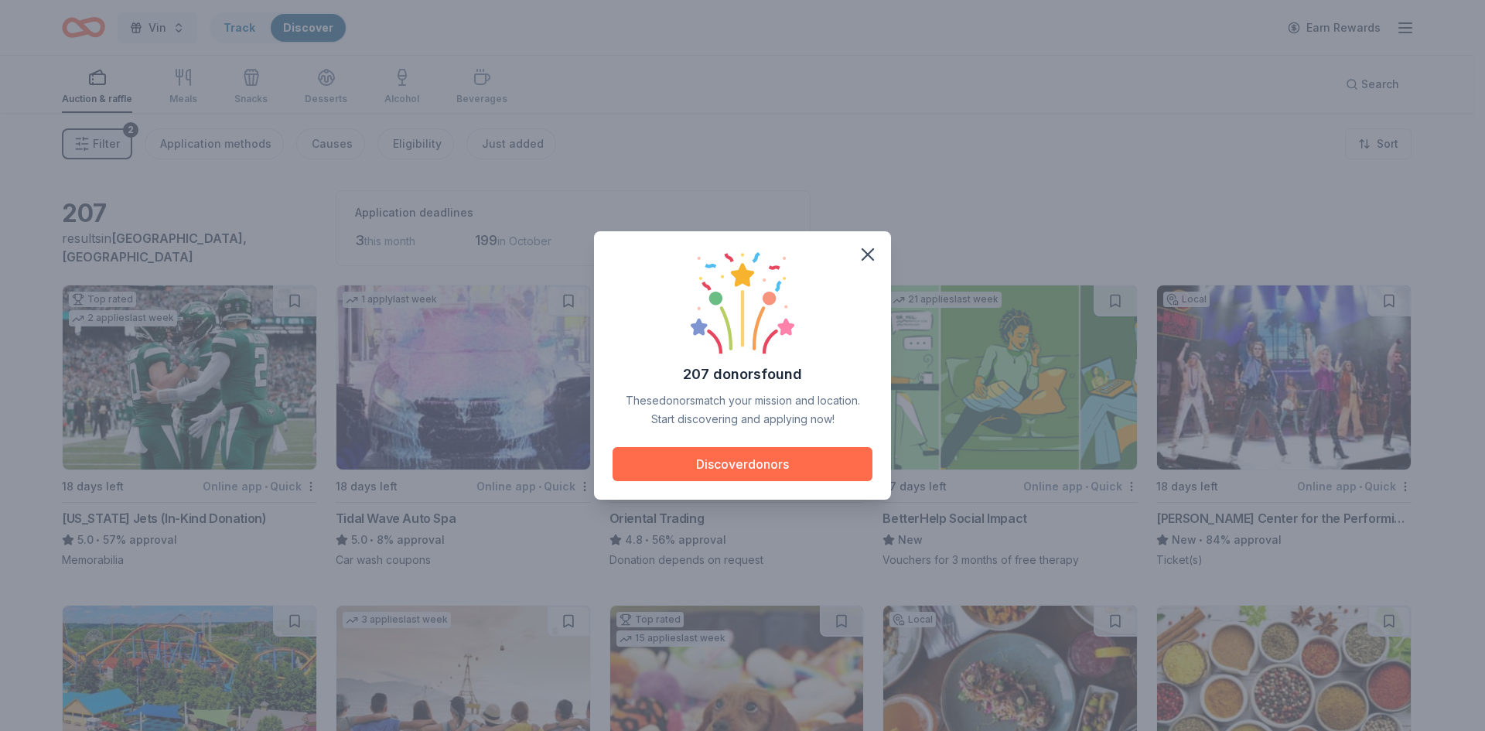
click at [718, 474] on button "Discover donors" at bounding box center [743, 464] width 260 height 34
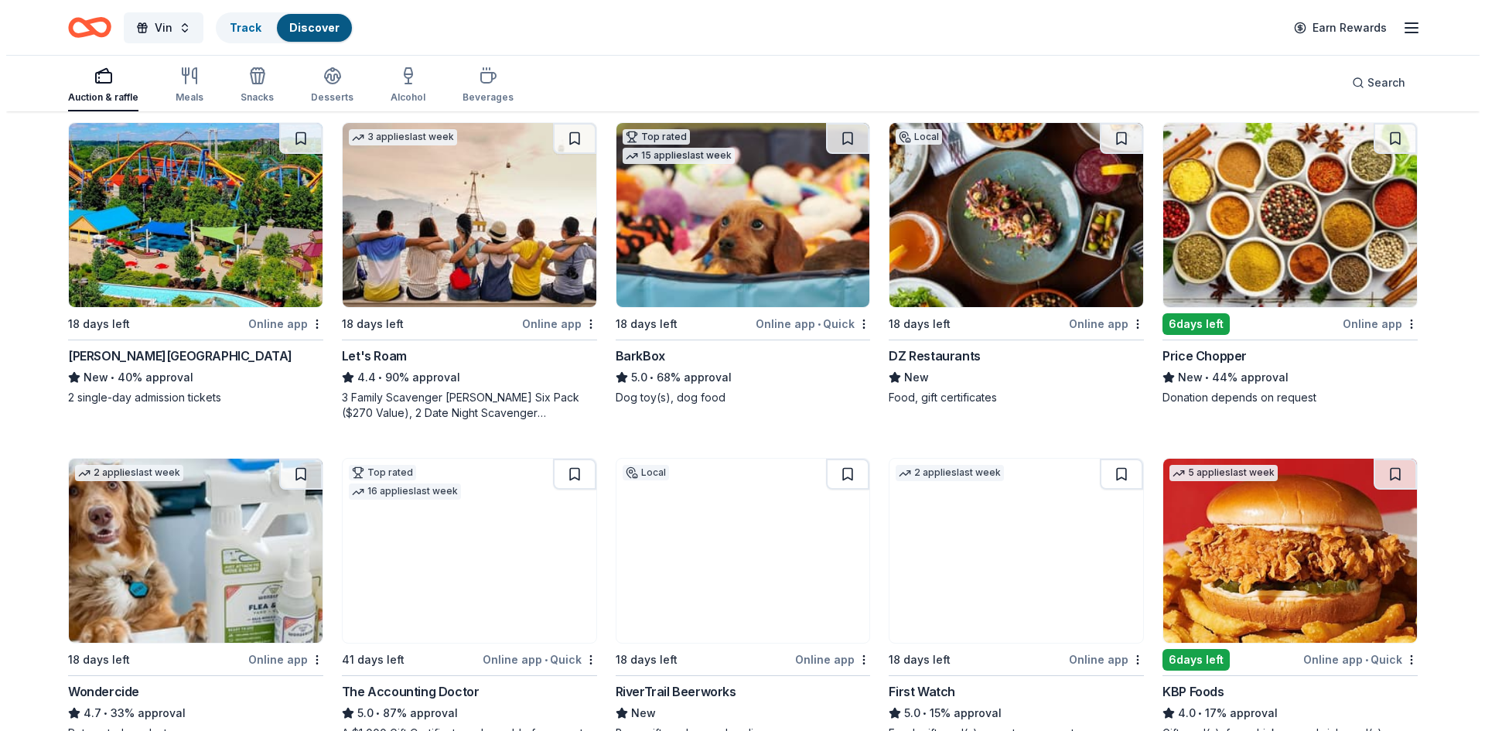
scroll to position [464, 0]
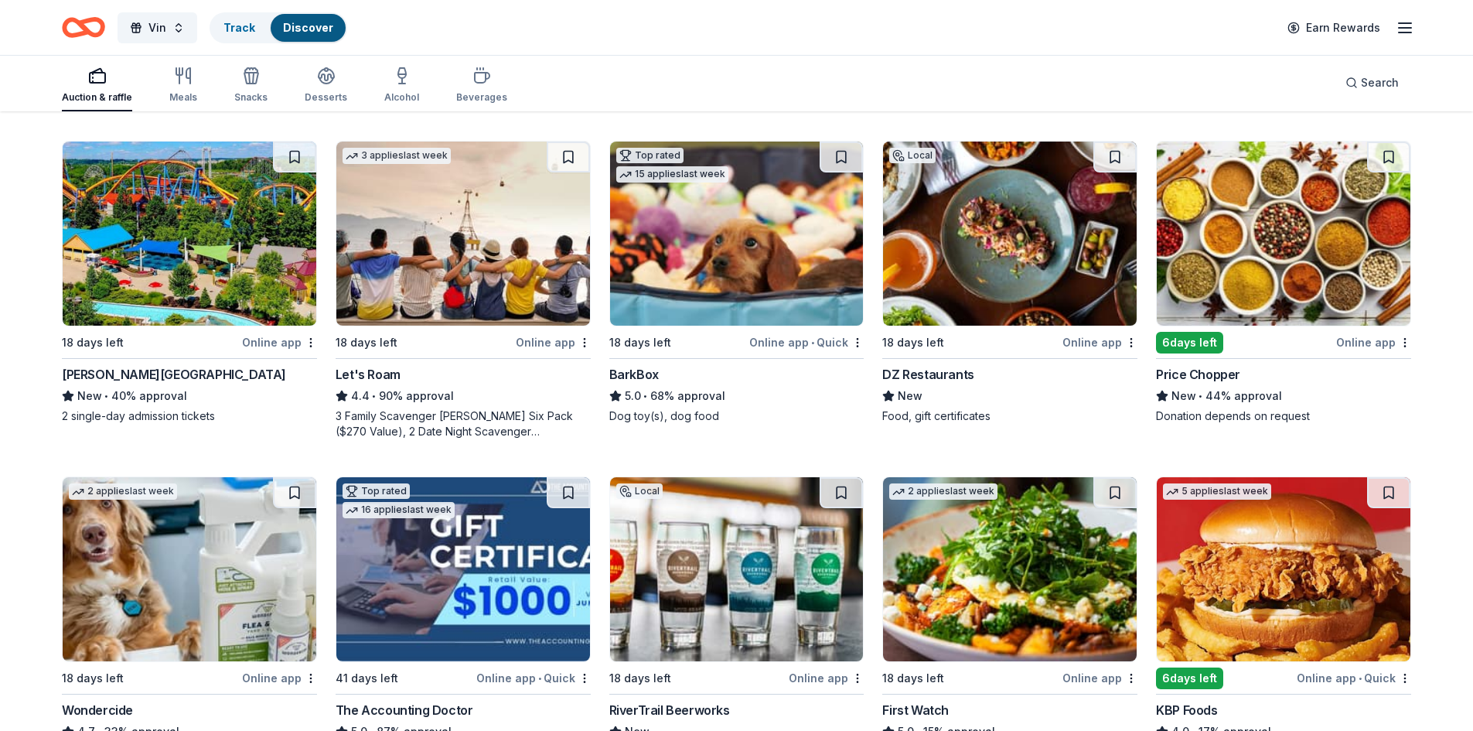
click at [224, 370] on div "Dorney Park & Wildwater Kingdom" at bounding box center [174, 374] width 224 height 19
click at [1397, 25] on icon "button" at bounding box center [1405, 28] width 19 height 19
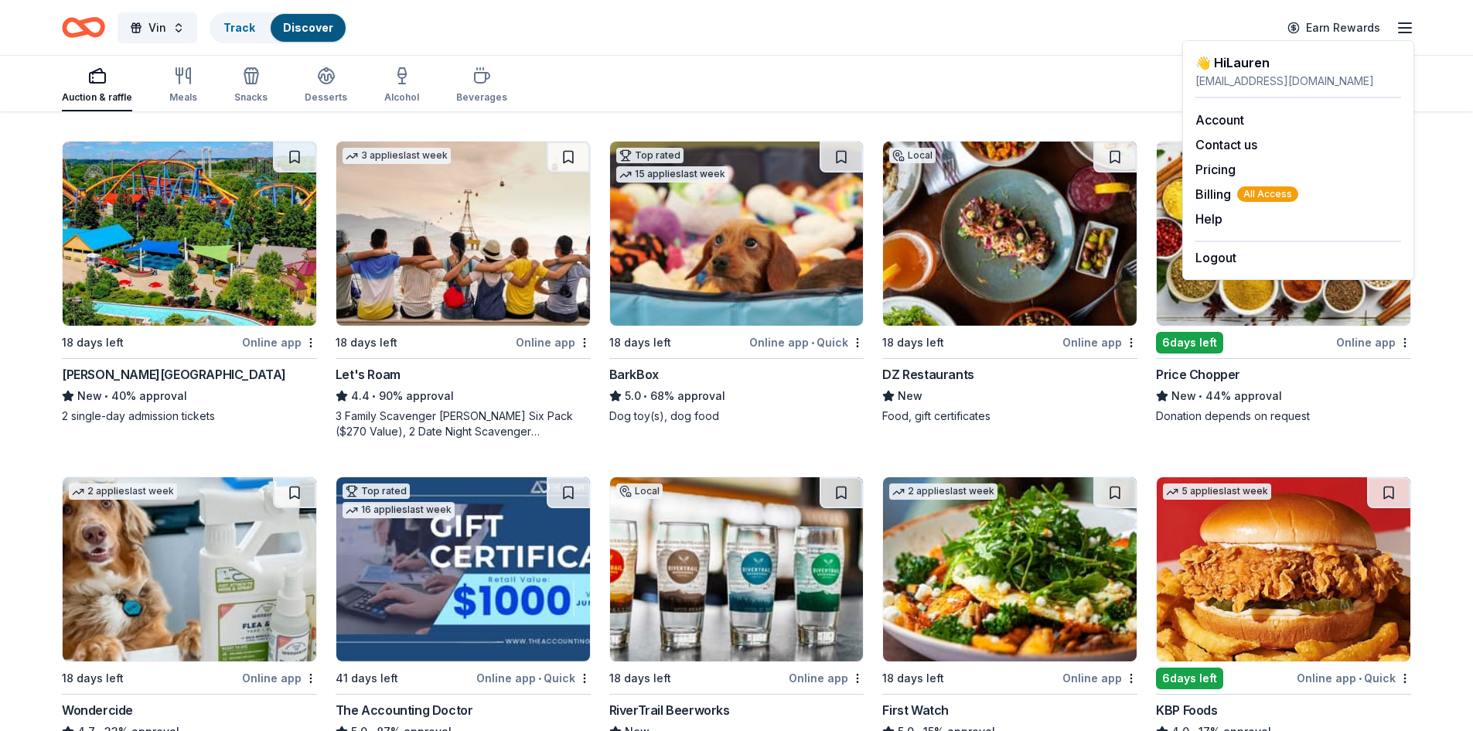
click at [1030, 58] on div "Auction & raffle Meals Snacks Desserts Alcohol Beverages Search" at bounding box center [737, 82] width 1350 height 57
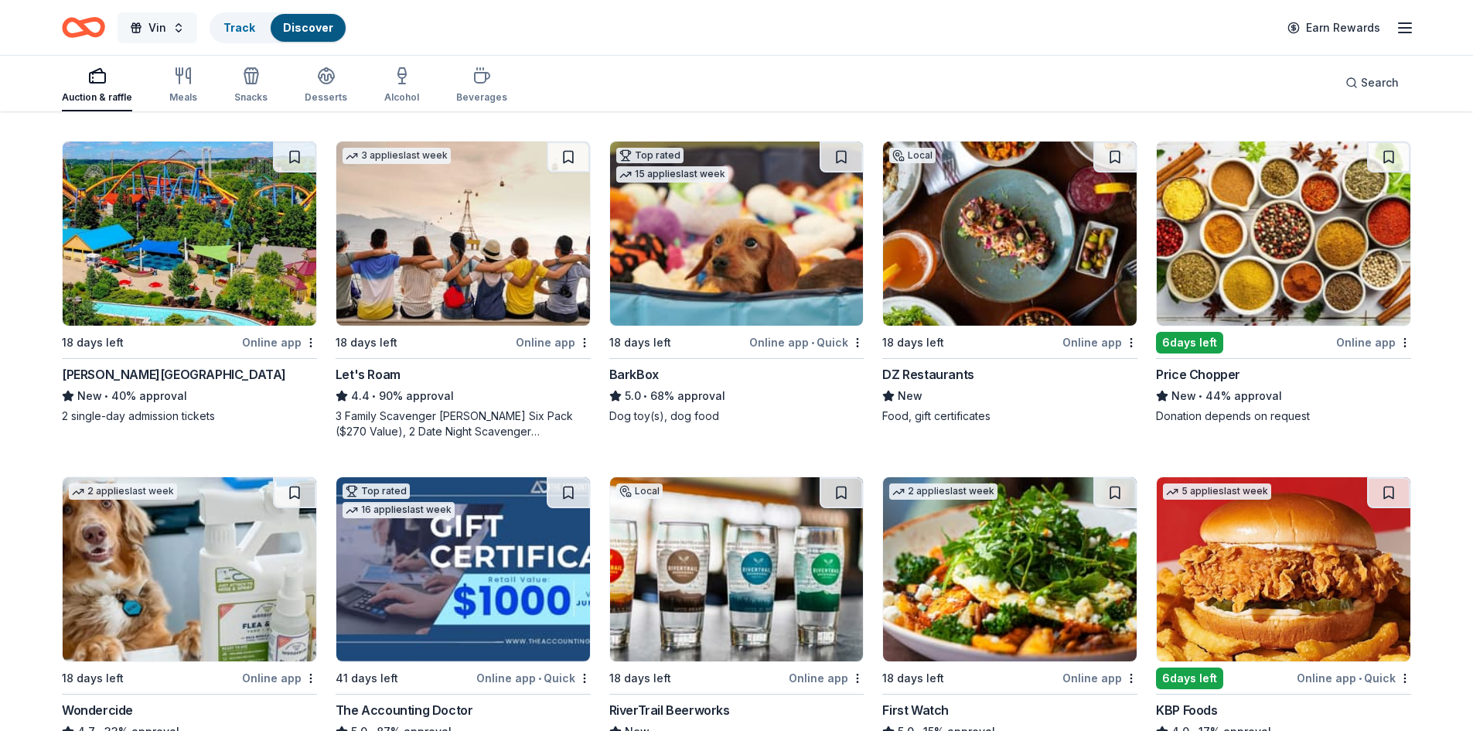
click at [148, 29] on button "Vin" at bounding box center [158, 27] width 80 height 31
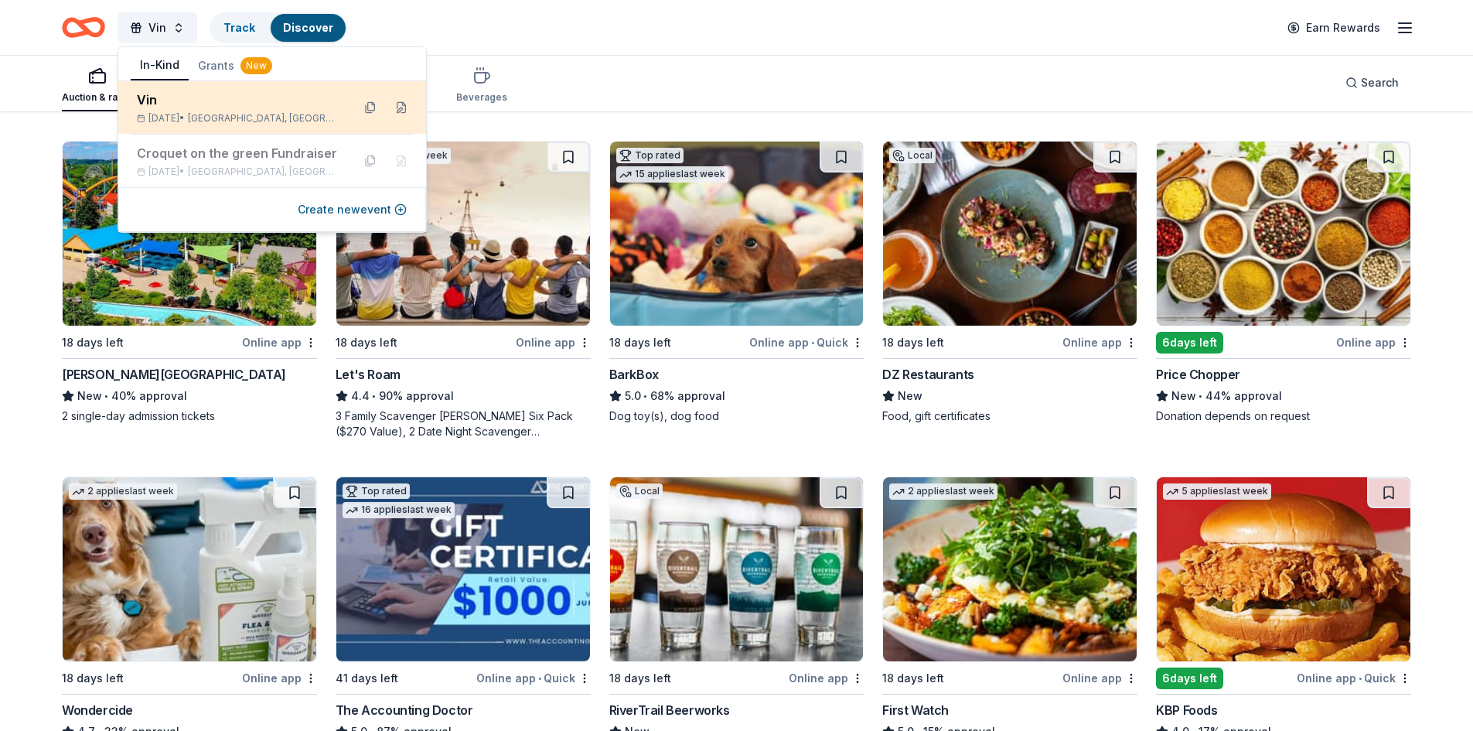
click at [230, 116] on span "Saratoga Springs, NY" at bounding box center [264, 118] width 152 height 12
click at [400, 107] on button at bounding box center [401, 107] width 25 height 25
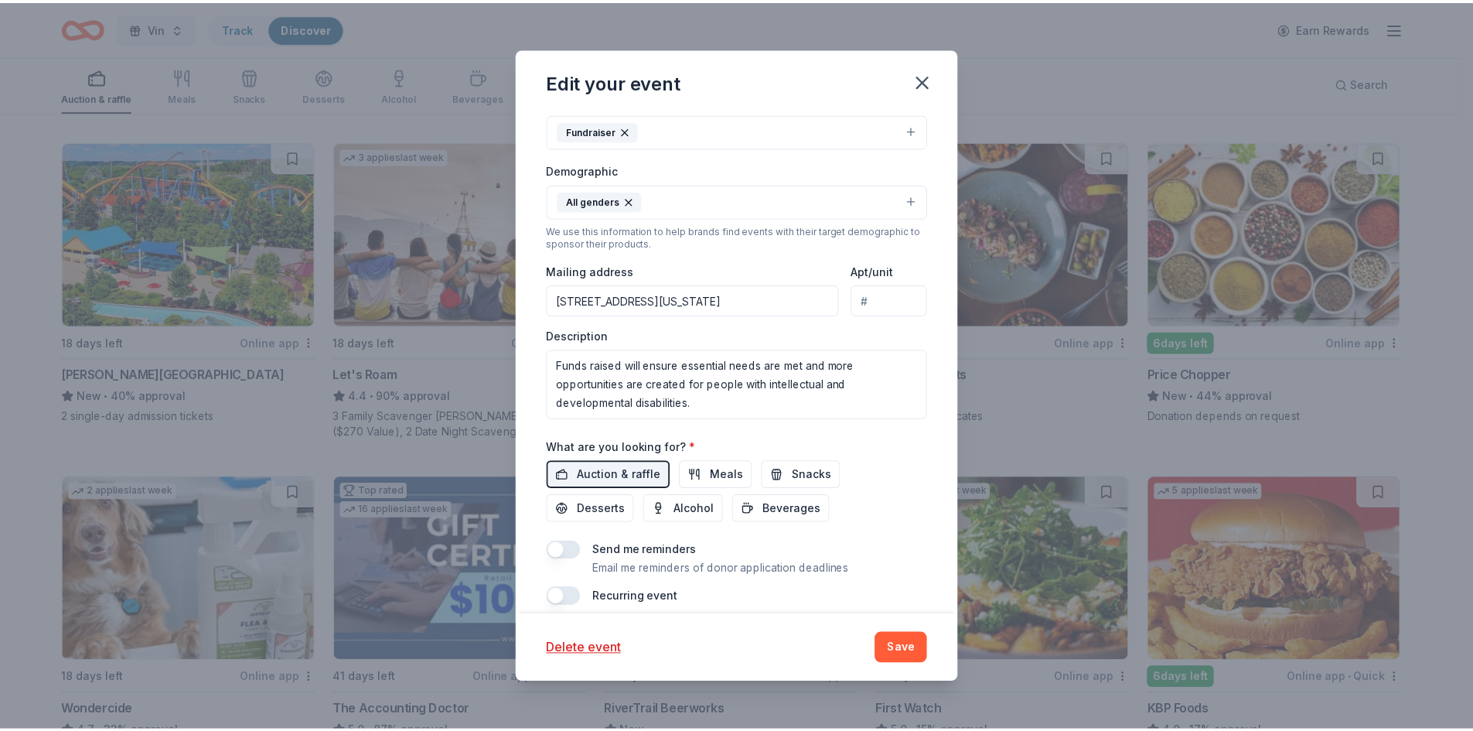
scroll to position [333, 0]
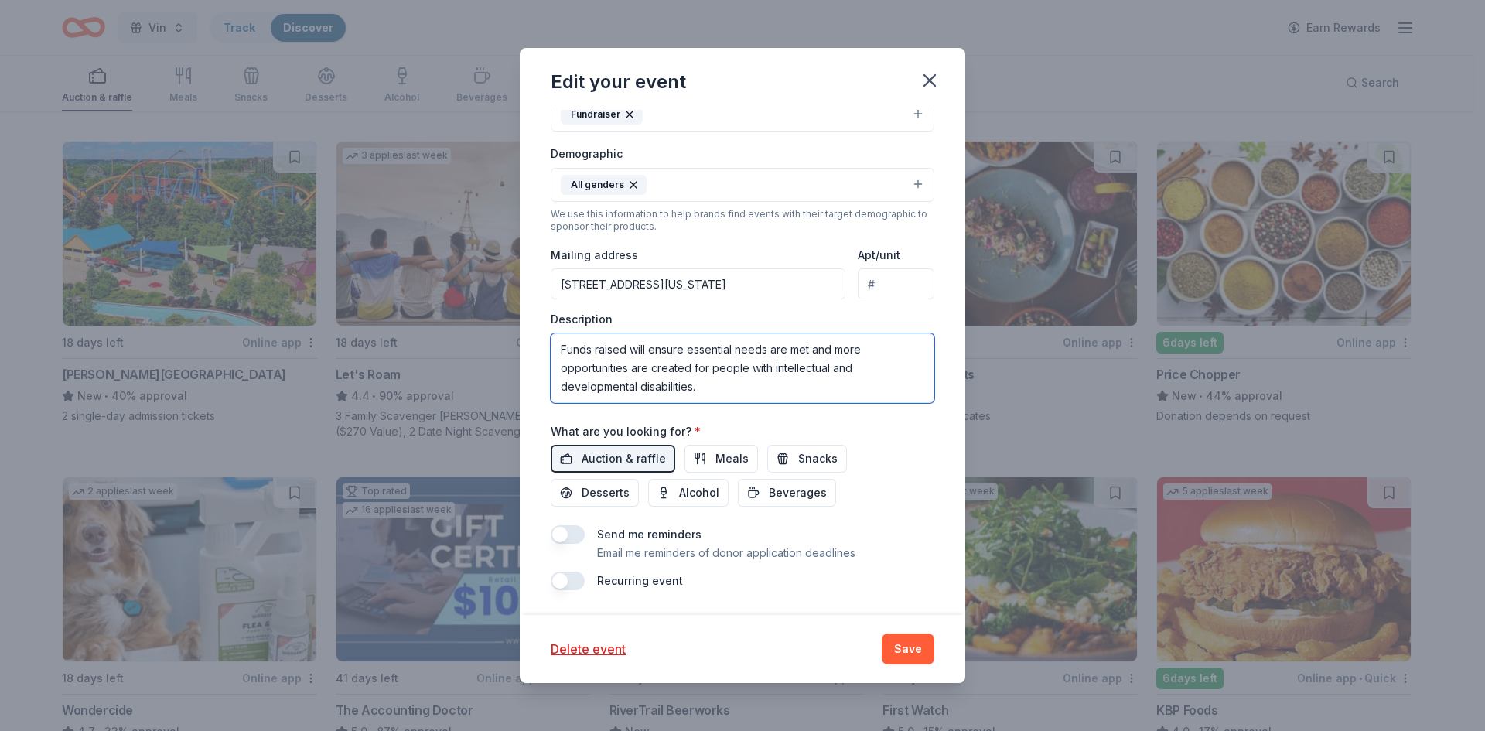
drag, startPoint x: 718, startPoint y: 393, endPoint x: 471, endPoint y: 335, distance: 254.2
click at [471, 335] on div "Edit your event Update donors you've applied to Let donors know of any updates …" at bounding box center [742, 365] width 1485 height 731
click at [910, 648] on button "Save" at bounding box center [908, 648] width 53 height 31
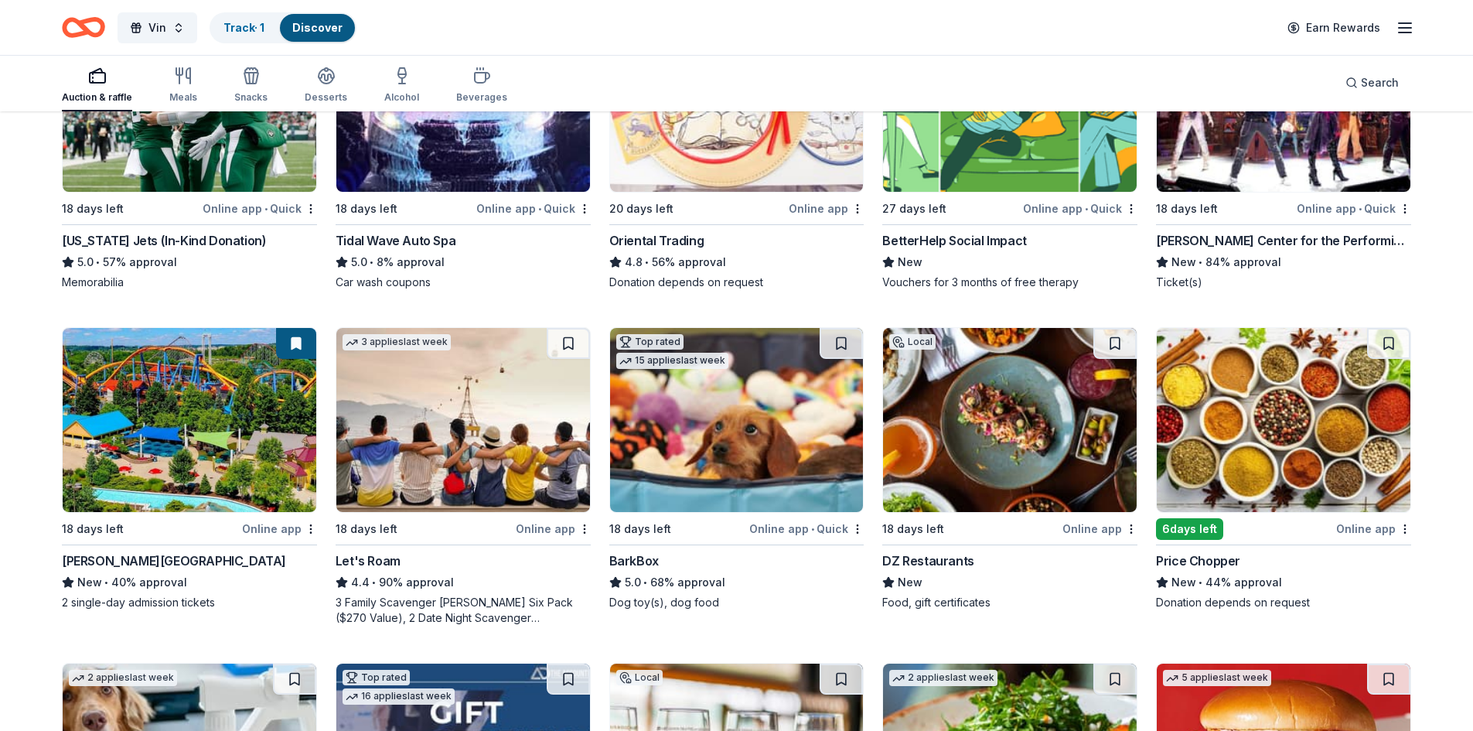
scroll to position [309, 0]
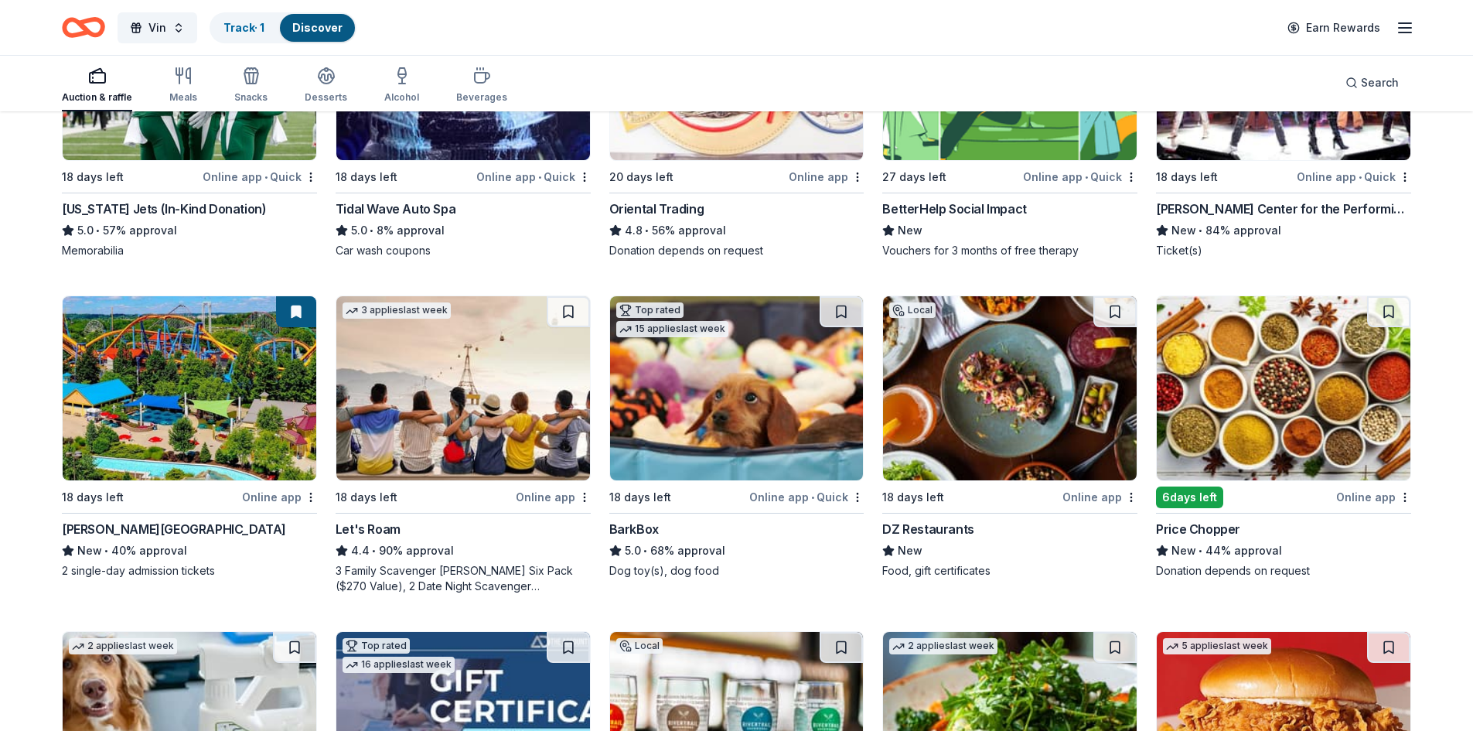
click at [377, 530] on div "Let's Roam" at bounding box center [368, 529] width 65 height 19
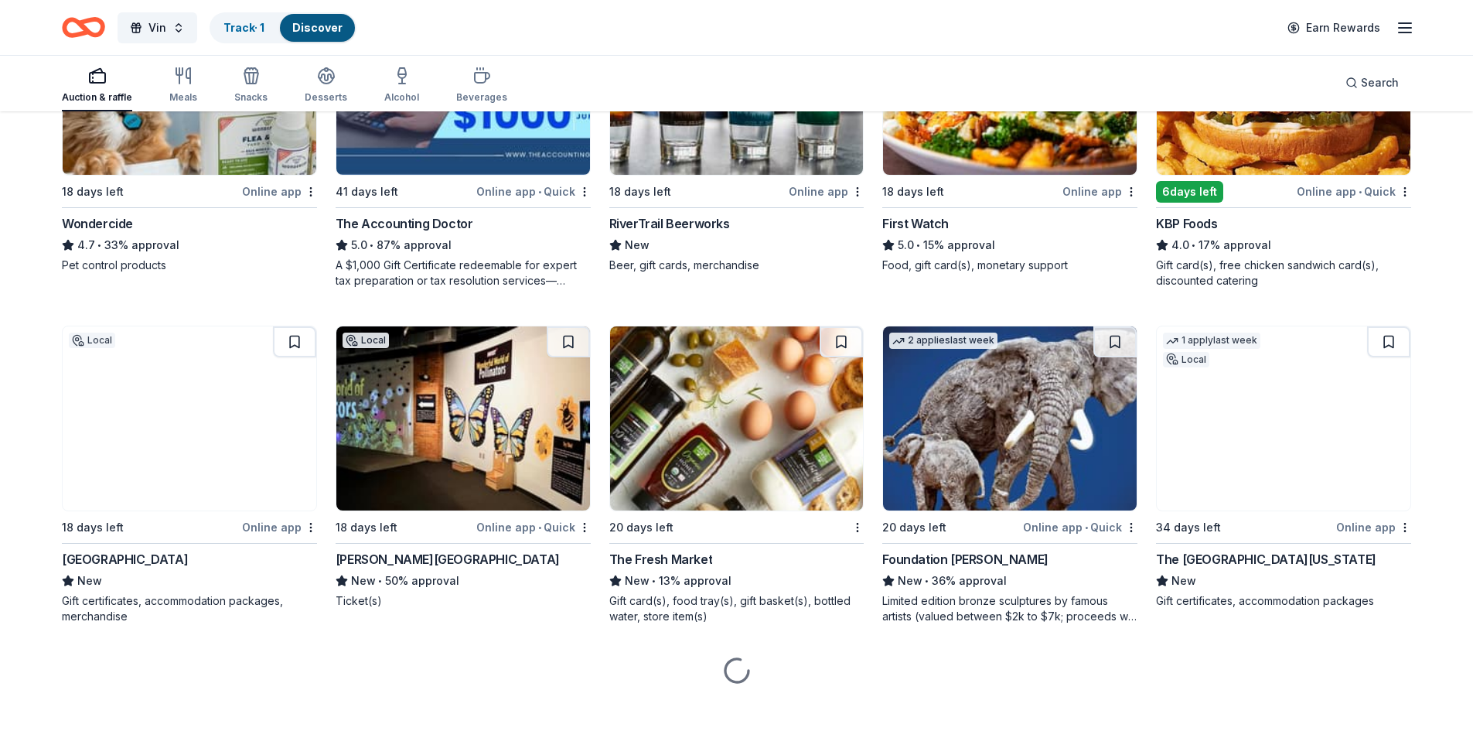
scroll to position [967, 0]
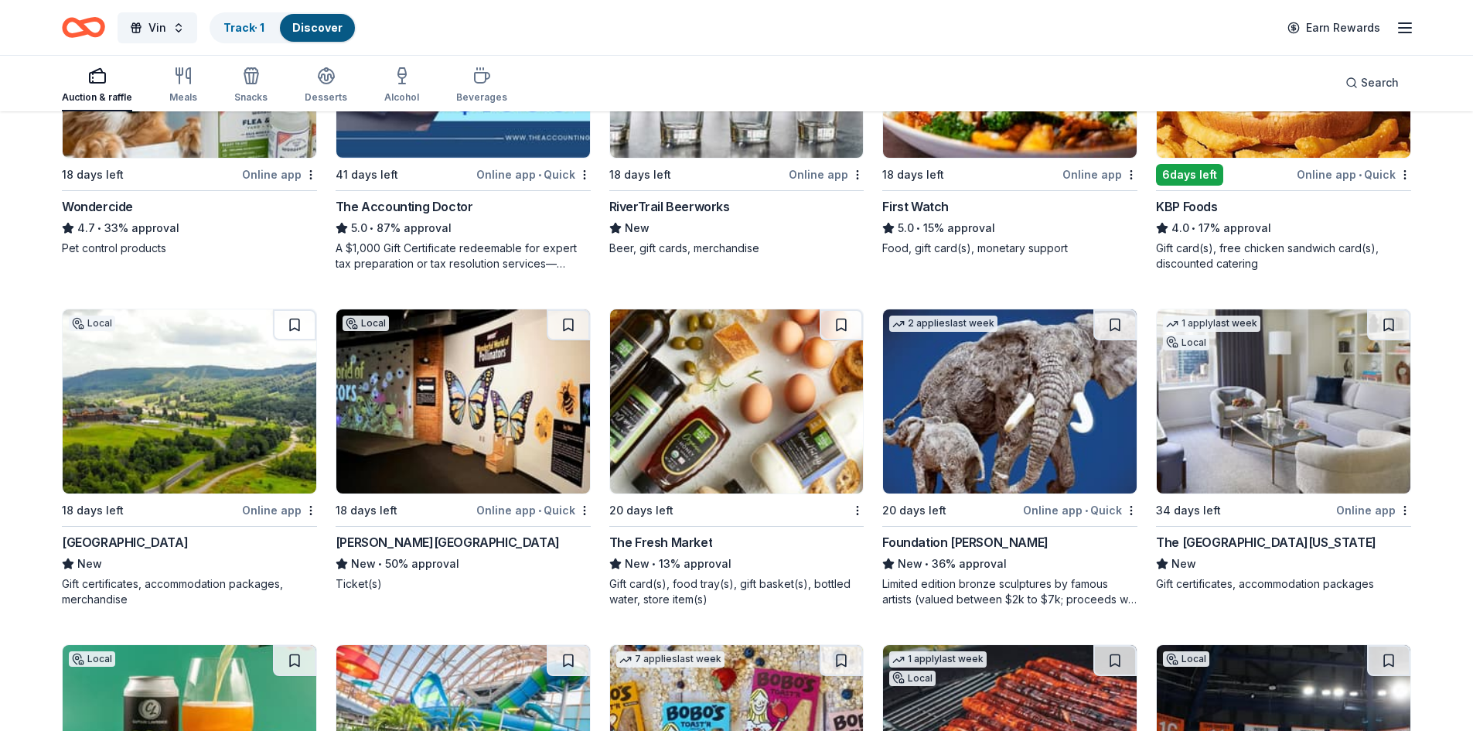
click at [181, 546] on div "Greek Peak Mountain Resort" at bounding box center [125, 542] width 126 height 19
click at [292, 319] on button at bounding box center [294, 324] width 43 height 31
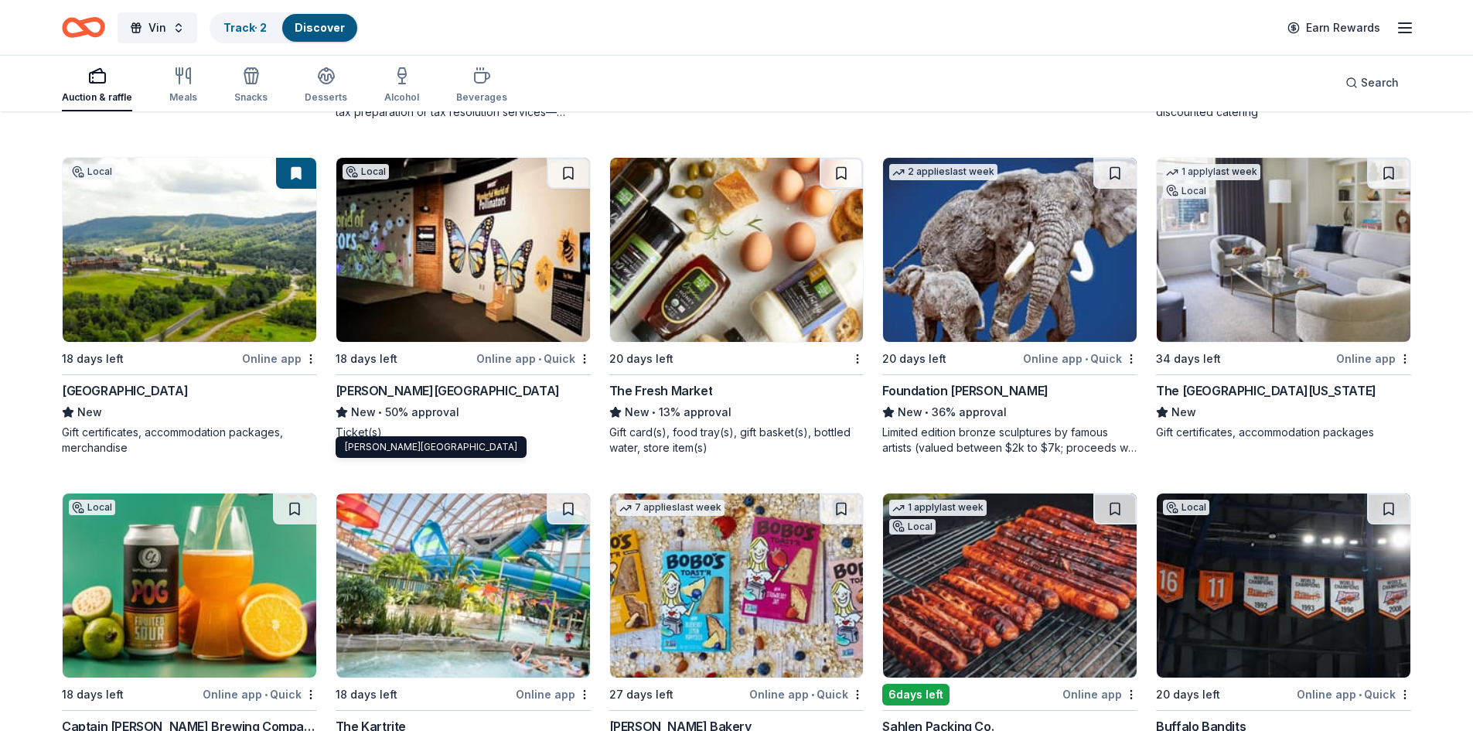
scroll to position [1122, 0]
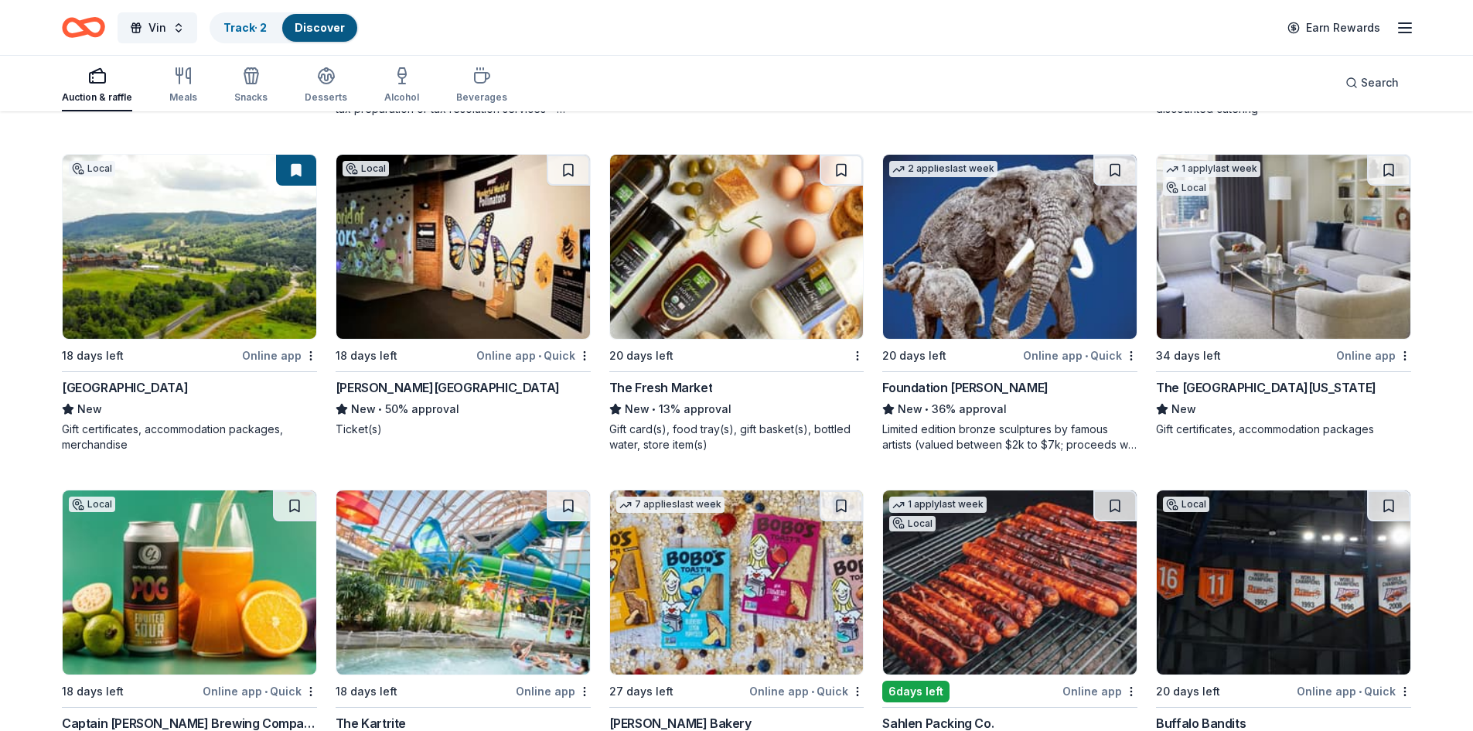
click at [1233, 386] on div "The [GEOGRAPHIC_DATA][US_STATE]" at bounding box center [1266, 387] width 220 height 19
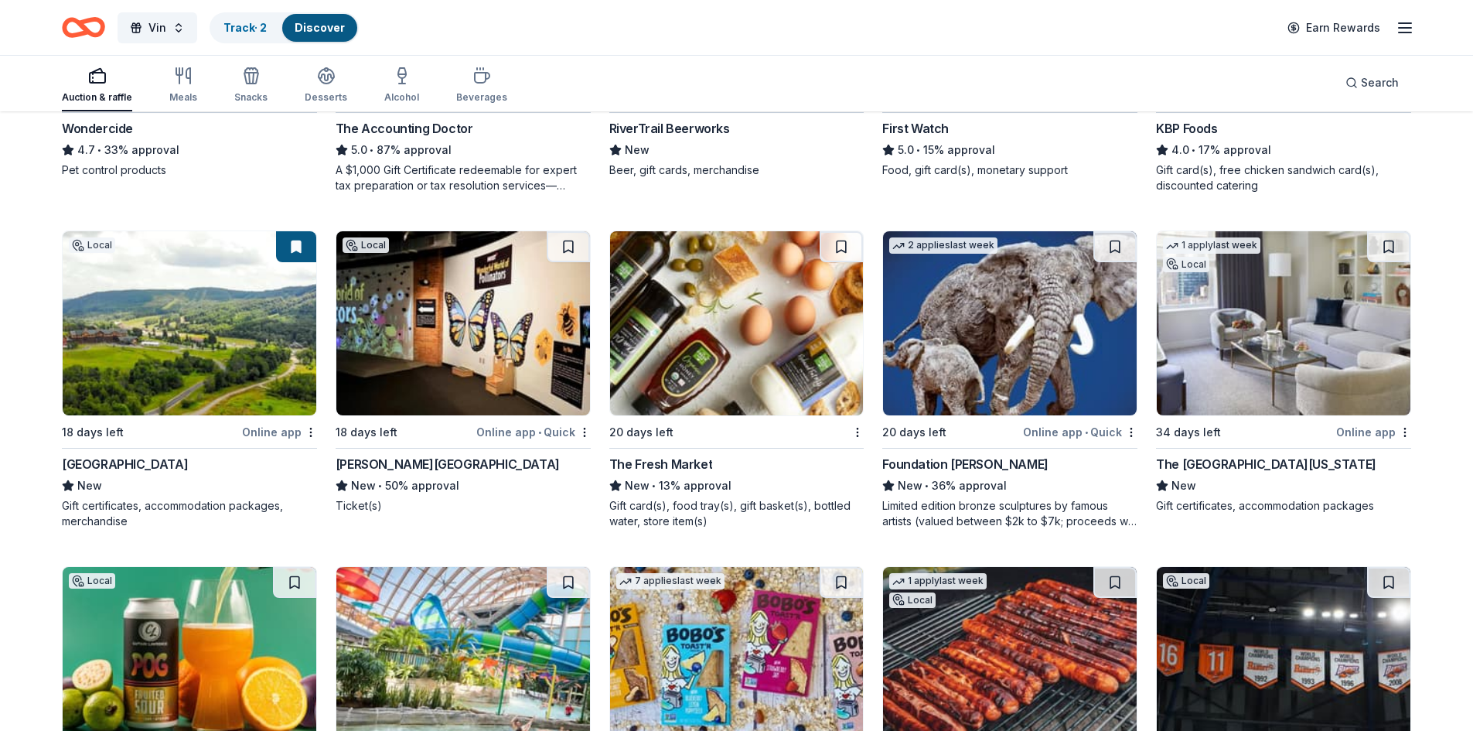
scroll to position [1045, 0]
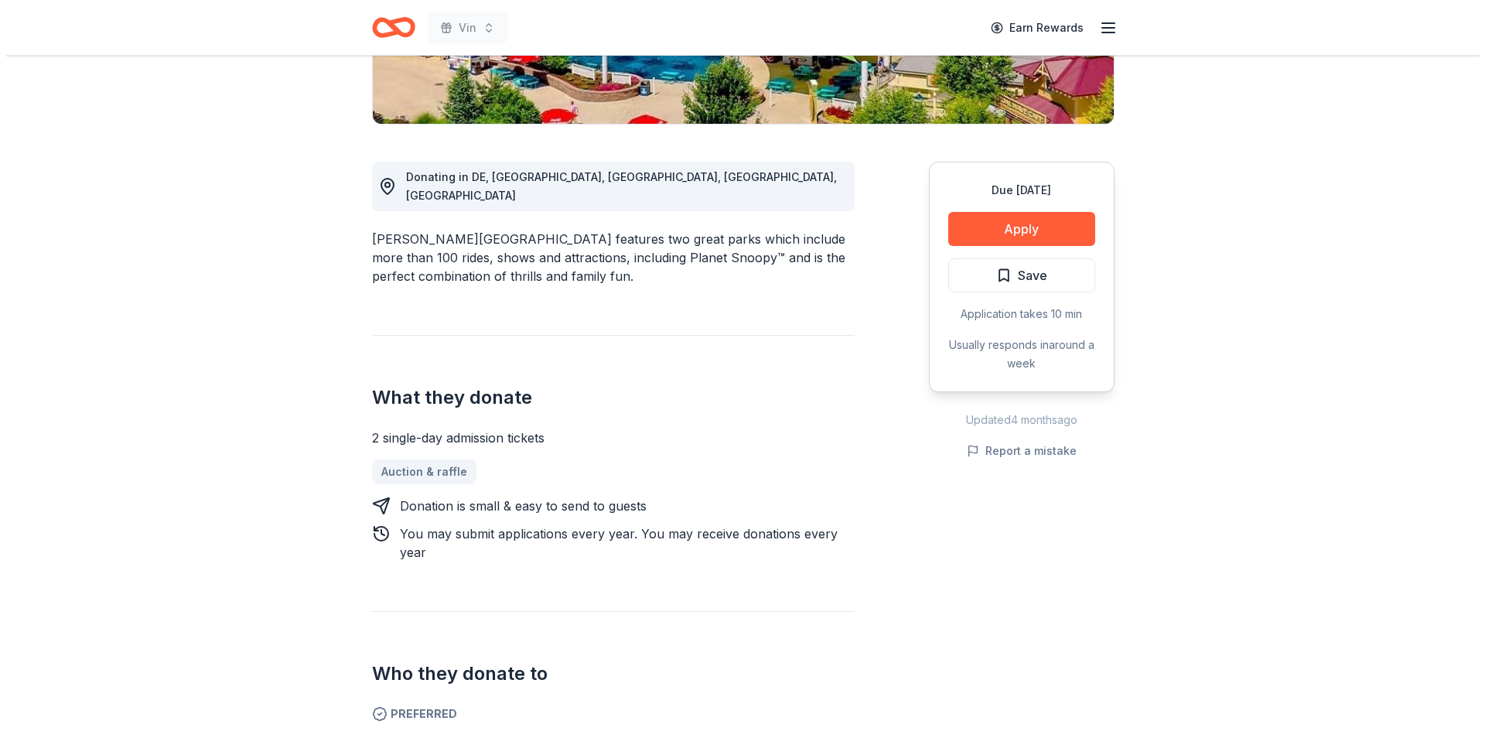
scroll to position [309, 0]
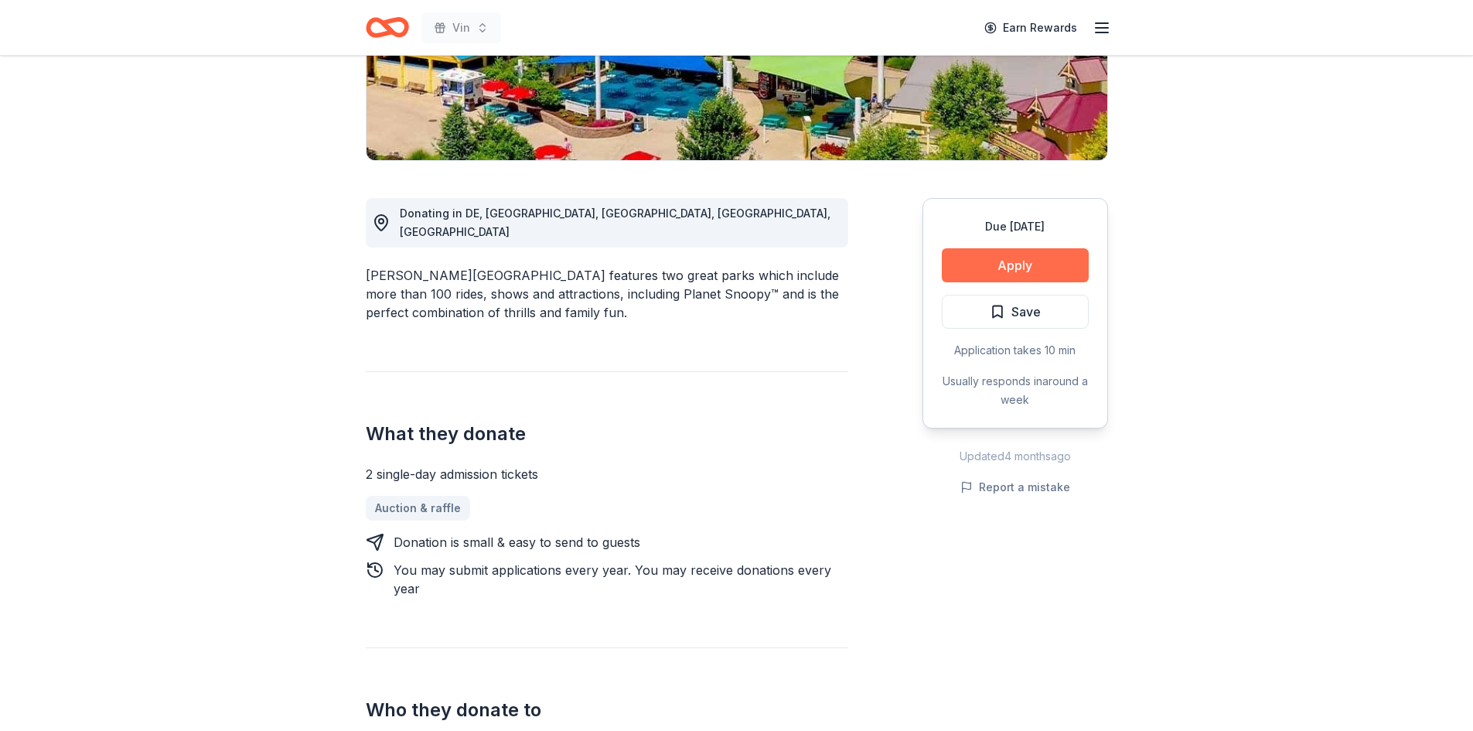
click at [976, 276] on button "Apply" at bounding box center [1015, 265] width 147 height 34
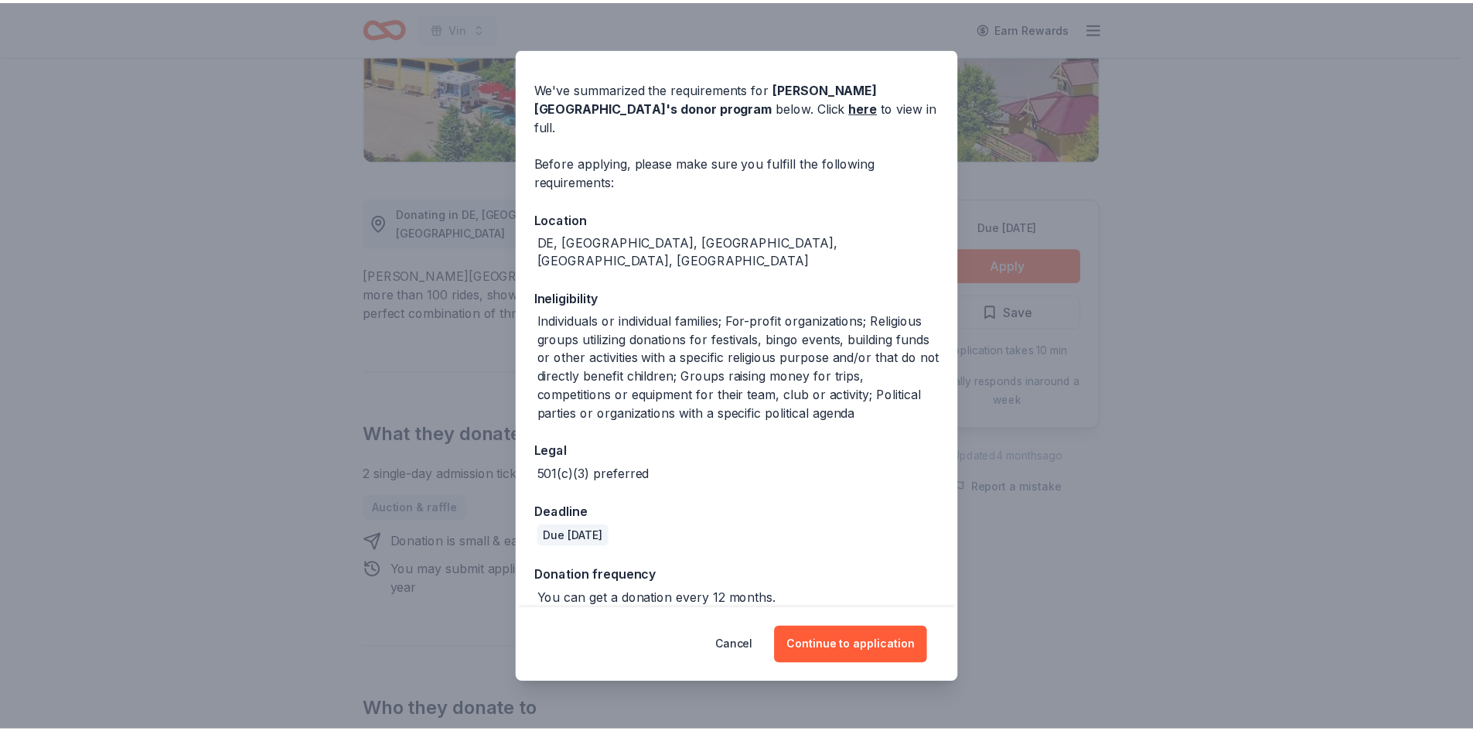
scroll to position [84, 0]
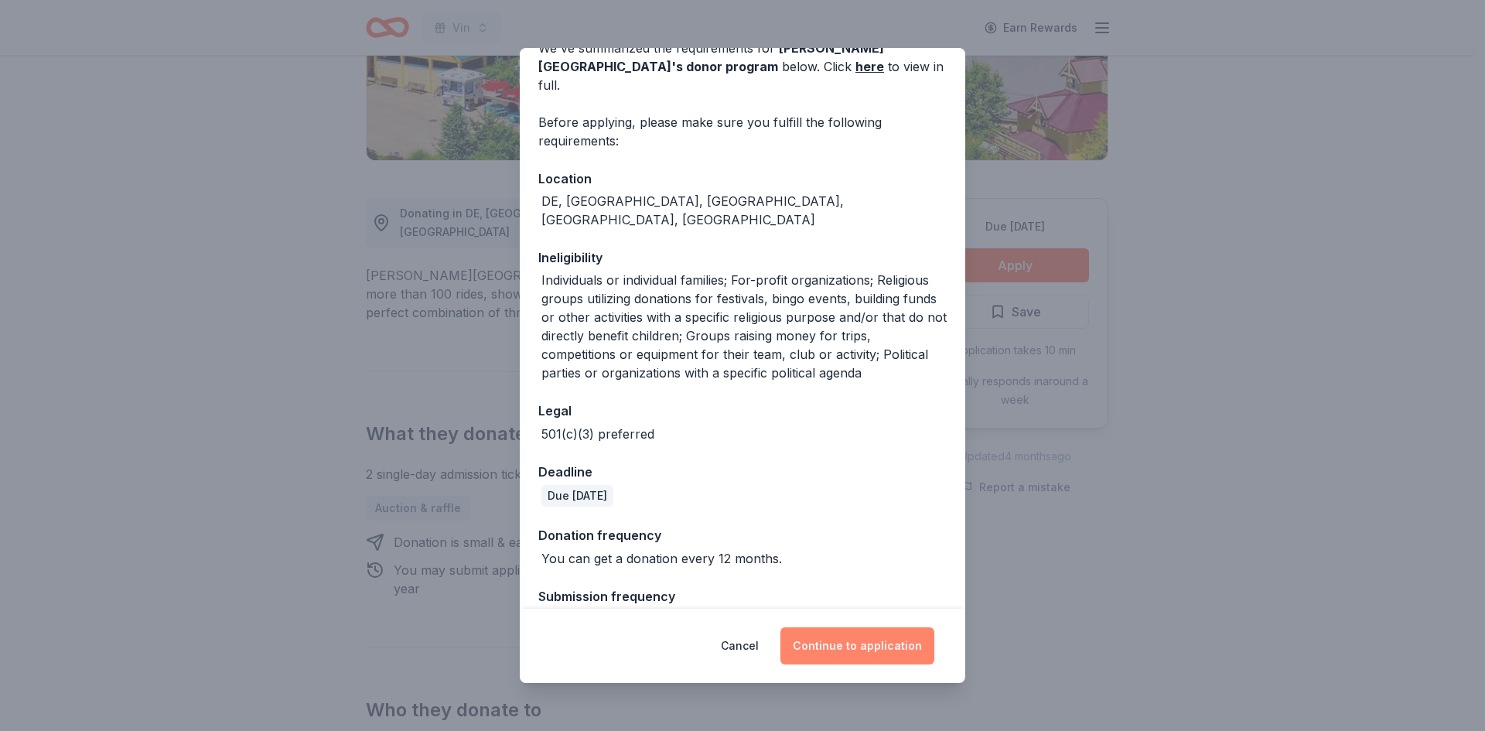
click at [828, 650] on button "Continue to application" at bounding box center [857, 645] width 154 height 37
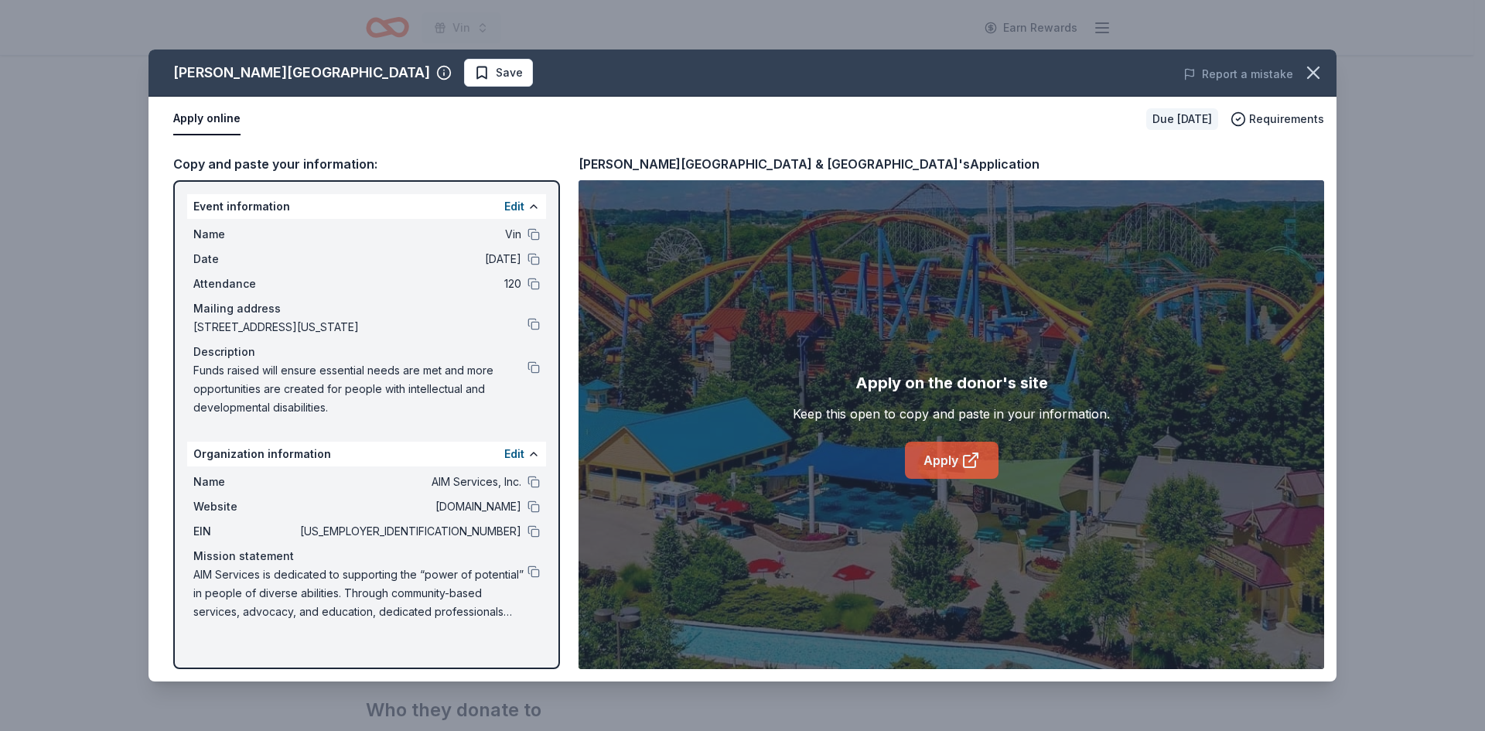
click at [949, 457] on link "Apply" at bounding box center [952, 460] width 94 height 37
click at [922, 444] on div "Apply on the donor's site Keep this open to copy and paste in your information.…" at bounding box center [951, 424] width 317 height 108
click at [934, 459] on link "Apply" at bounding box center [952, 460] width 94 height 37
click at [969, 458] on icon at bounding box center [970, 460] width 19 height 19
click at [474, 77] on span "Save" at bounding box center [498, 72] width 49 height 19
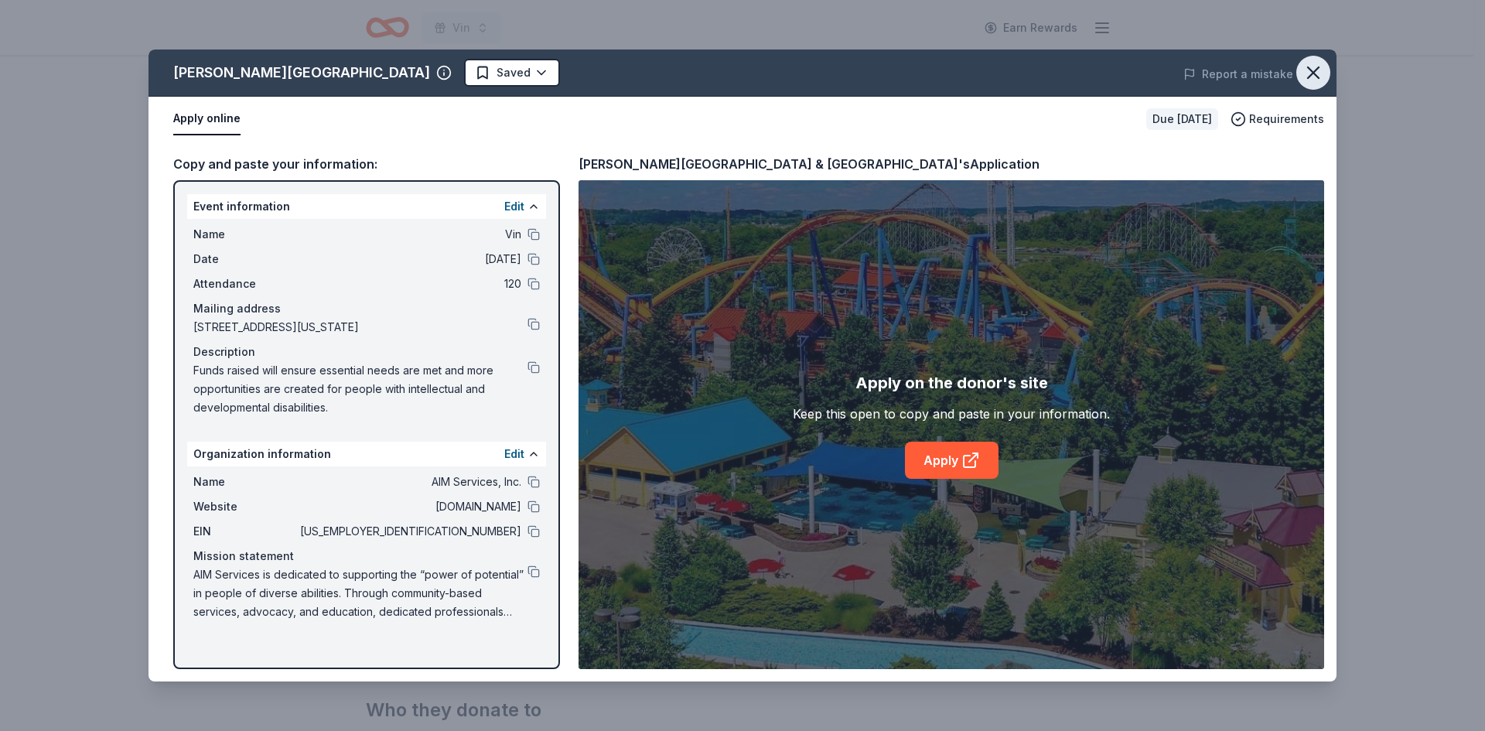
click at [1318, 77] on icon "button" at bounding box center [1313, 72] width 11 height 11
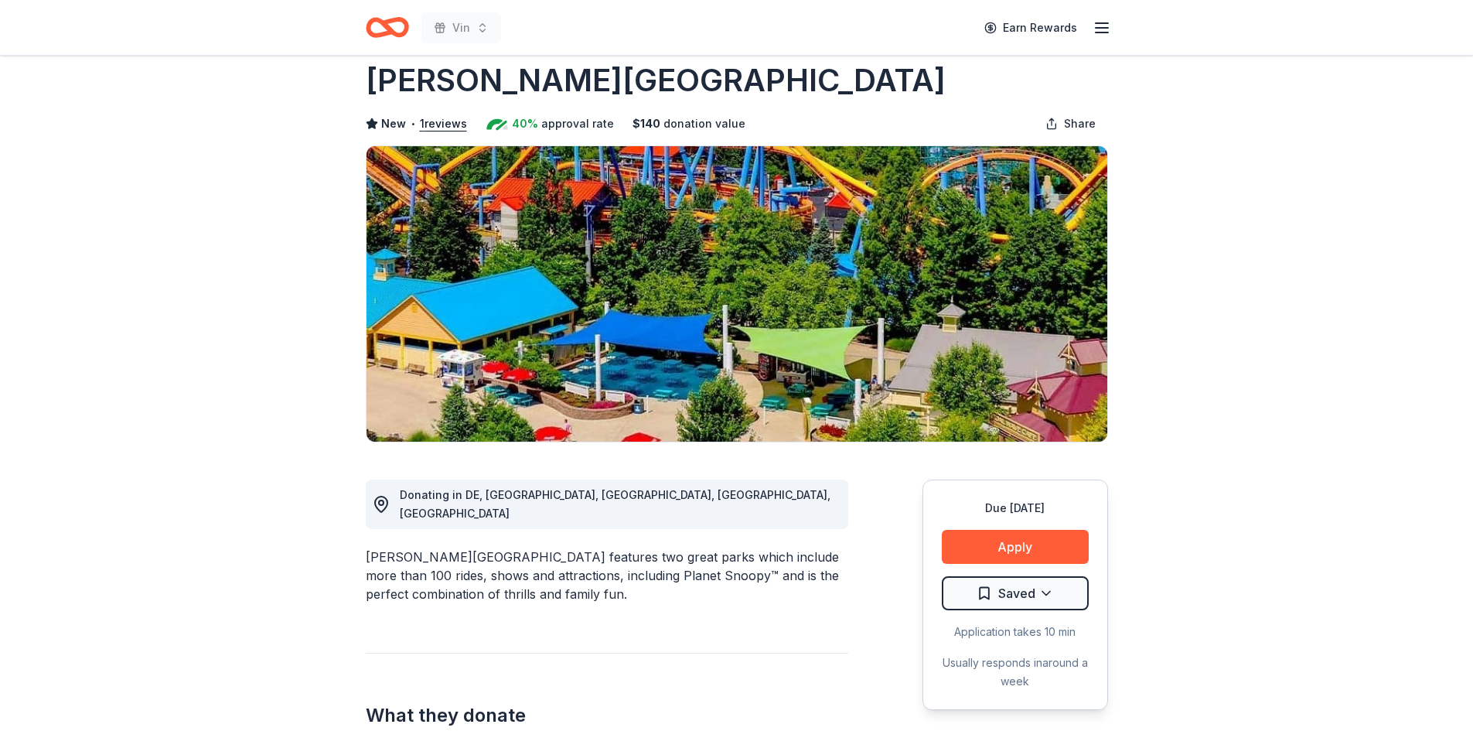
scroll to position [0, 0]
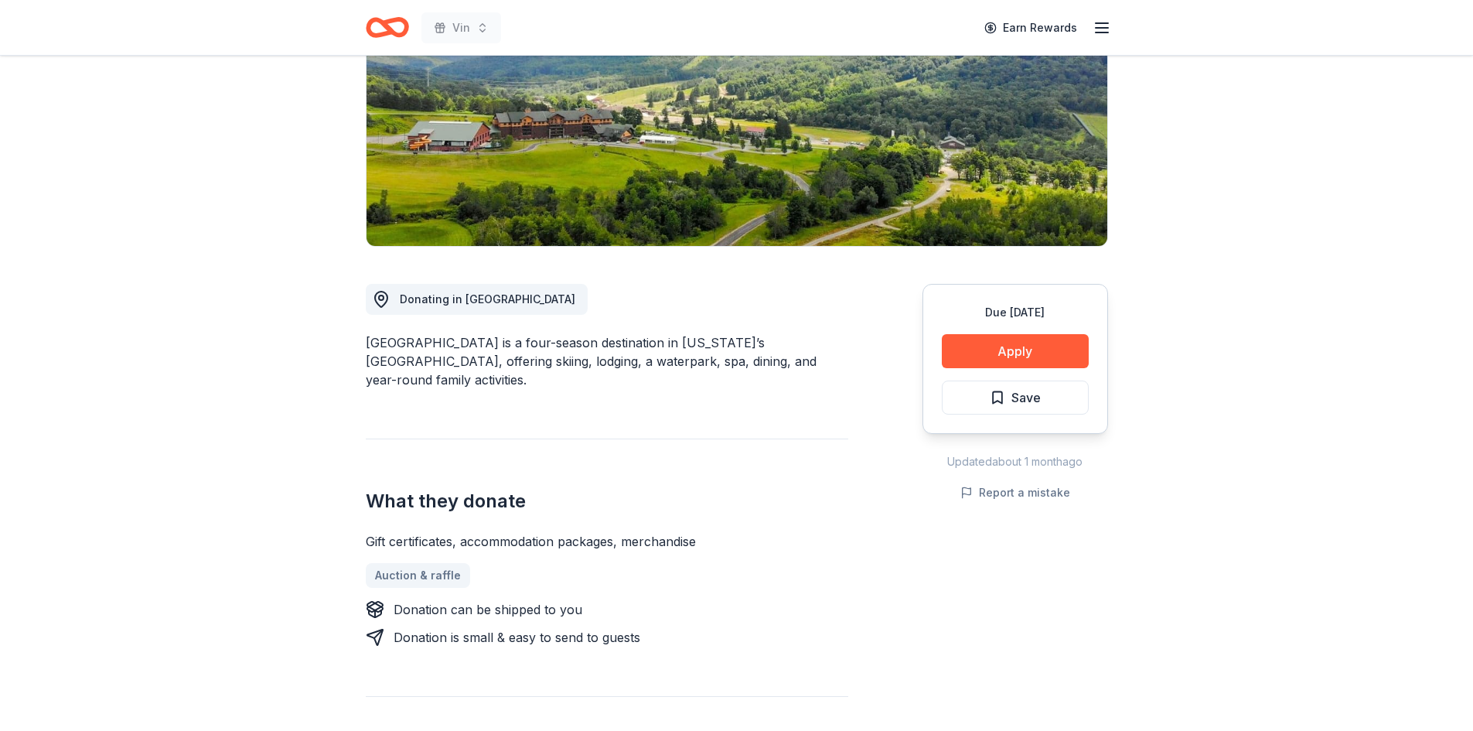
scroll to position [232, 0]
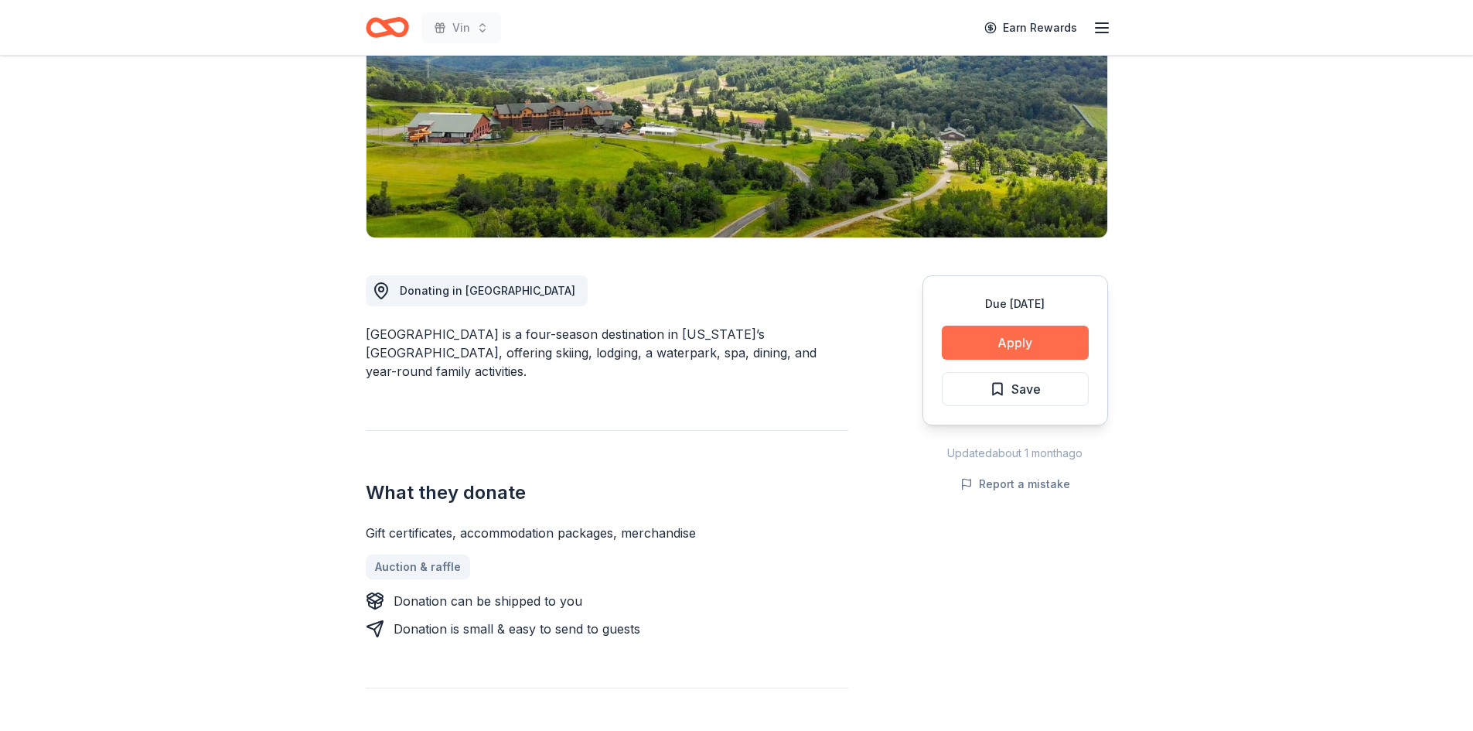
click at [994, 327] on button "Apply" at bounding box center [1015, 343] width 147 height 34
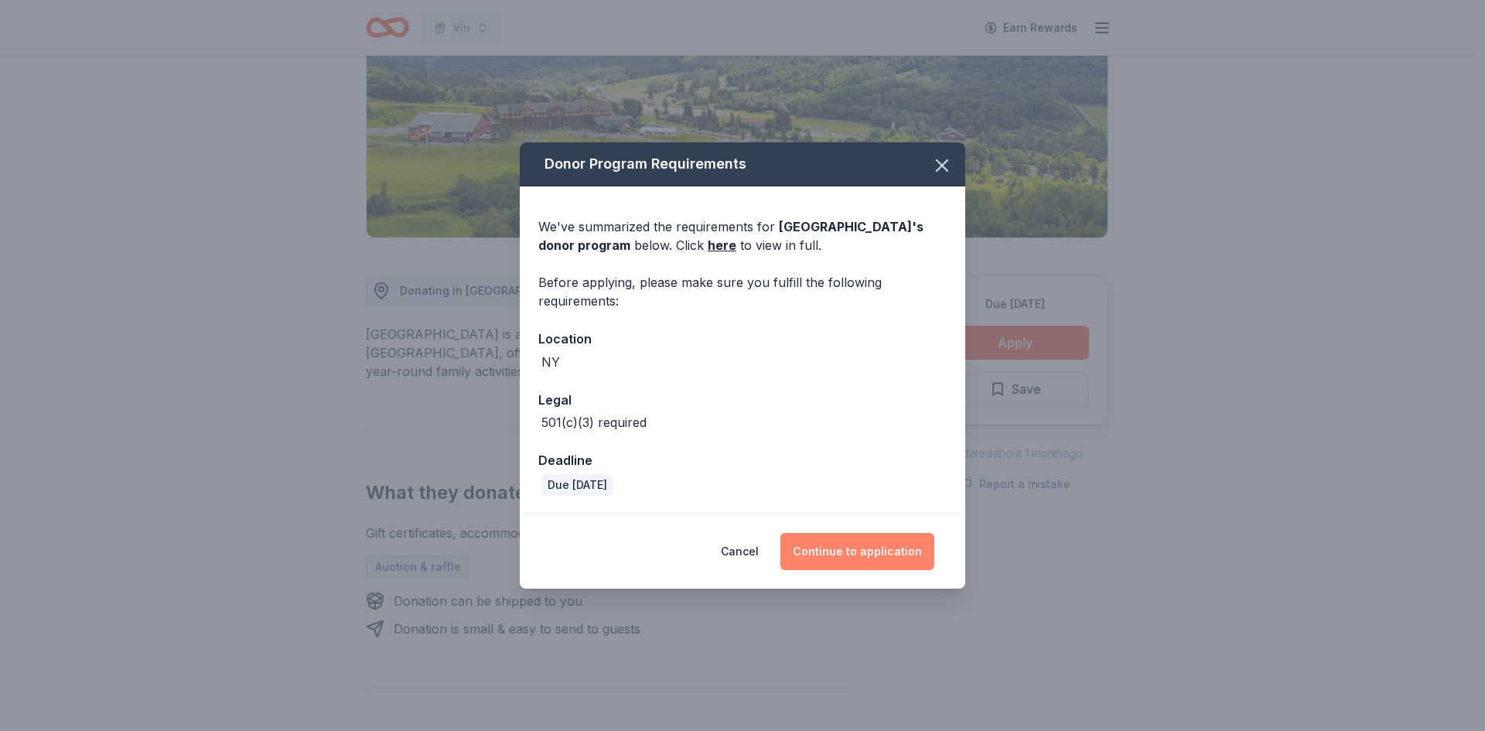
drag, startPoint x: 838, startPoint y: 554, endPoint x: 909, endPoint y: 677, distance: 143.1
click at [838, 555] on button "Continue to application" at bounding box center [857, 551] width 154 height 37
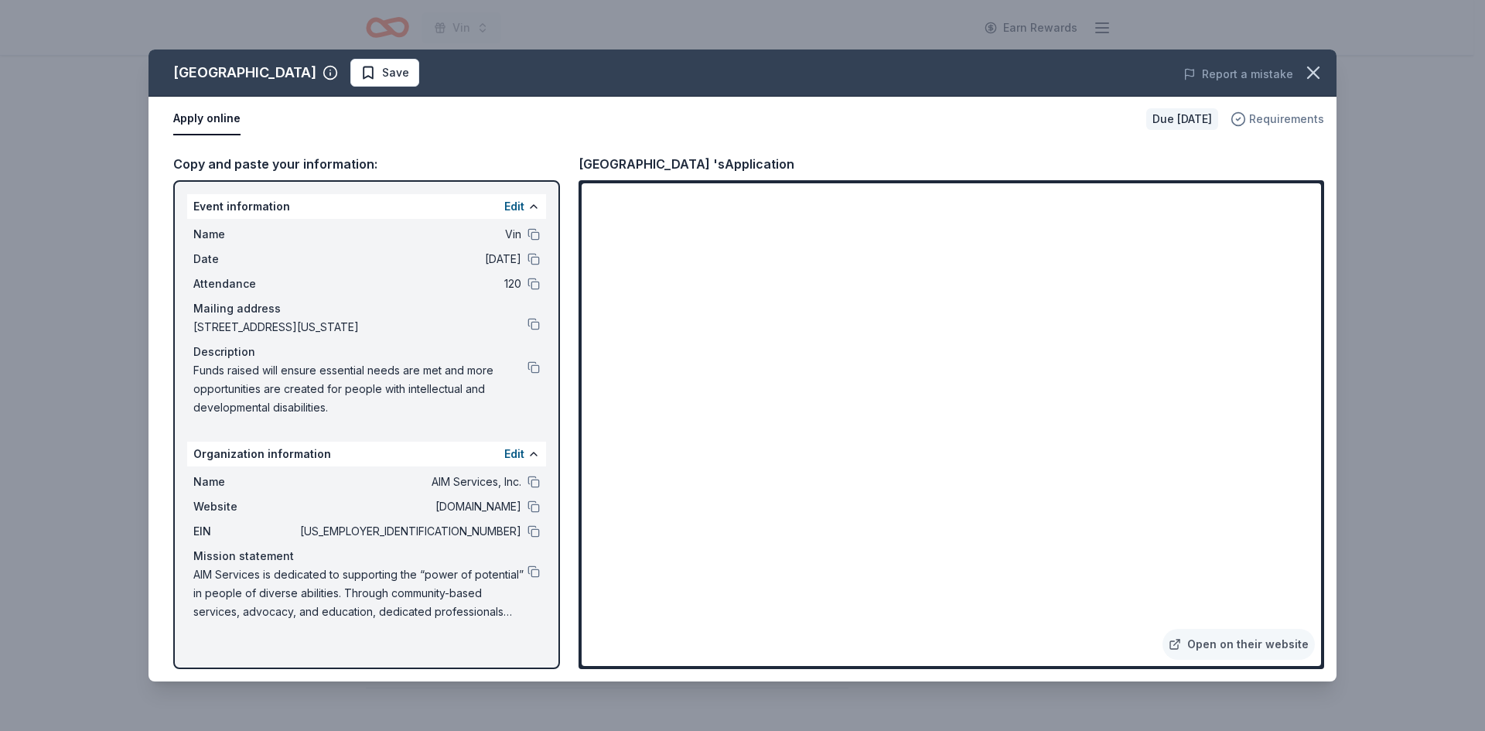
click at [1283, 120] on span "Requirements" at bounding box center [1286, 119] width 75 height 19
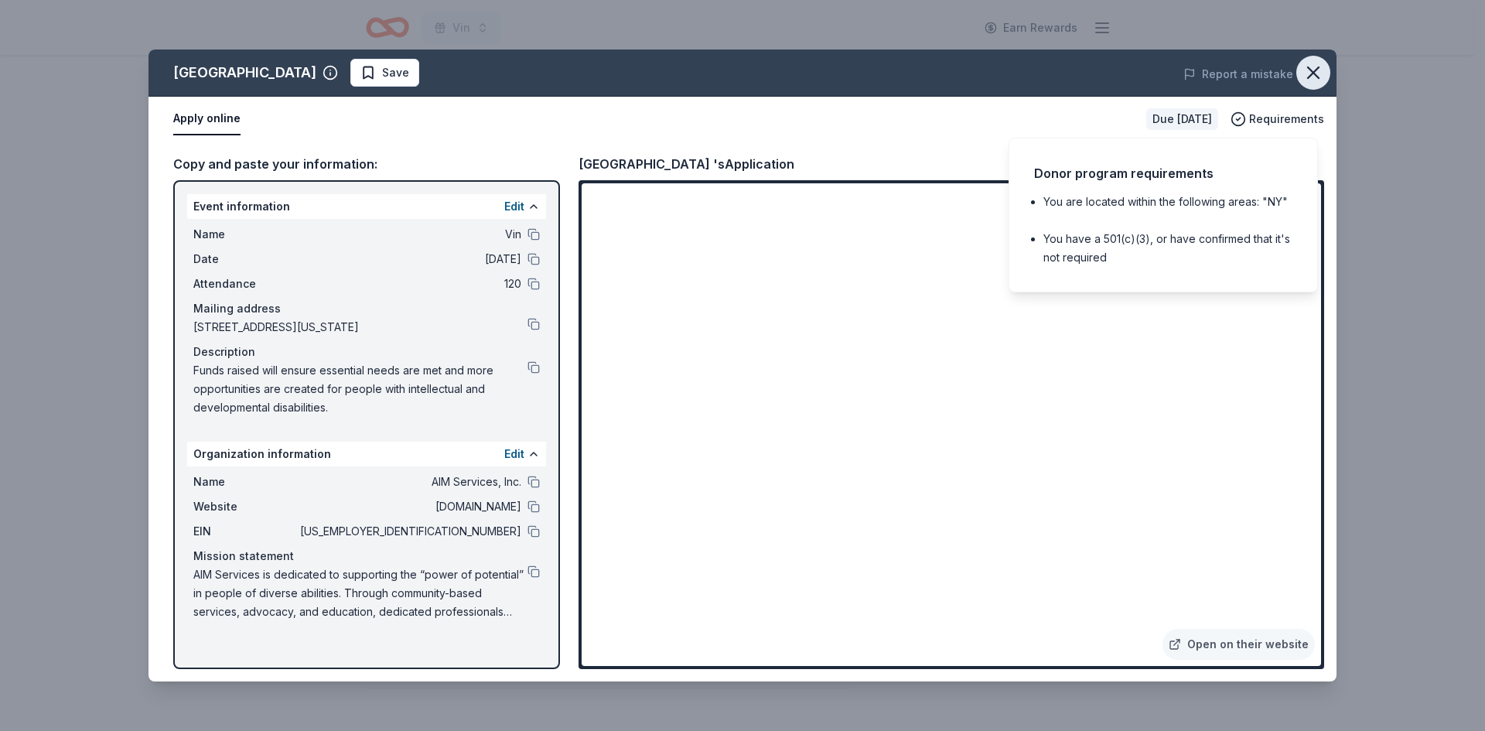
click at [1311, 77] on icon "button" at bounding box center [1313, 73] width 22 height 22
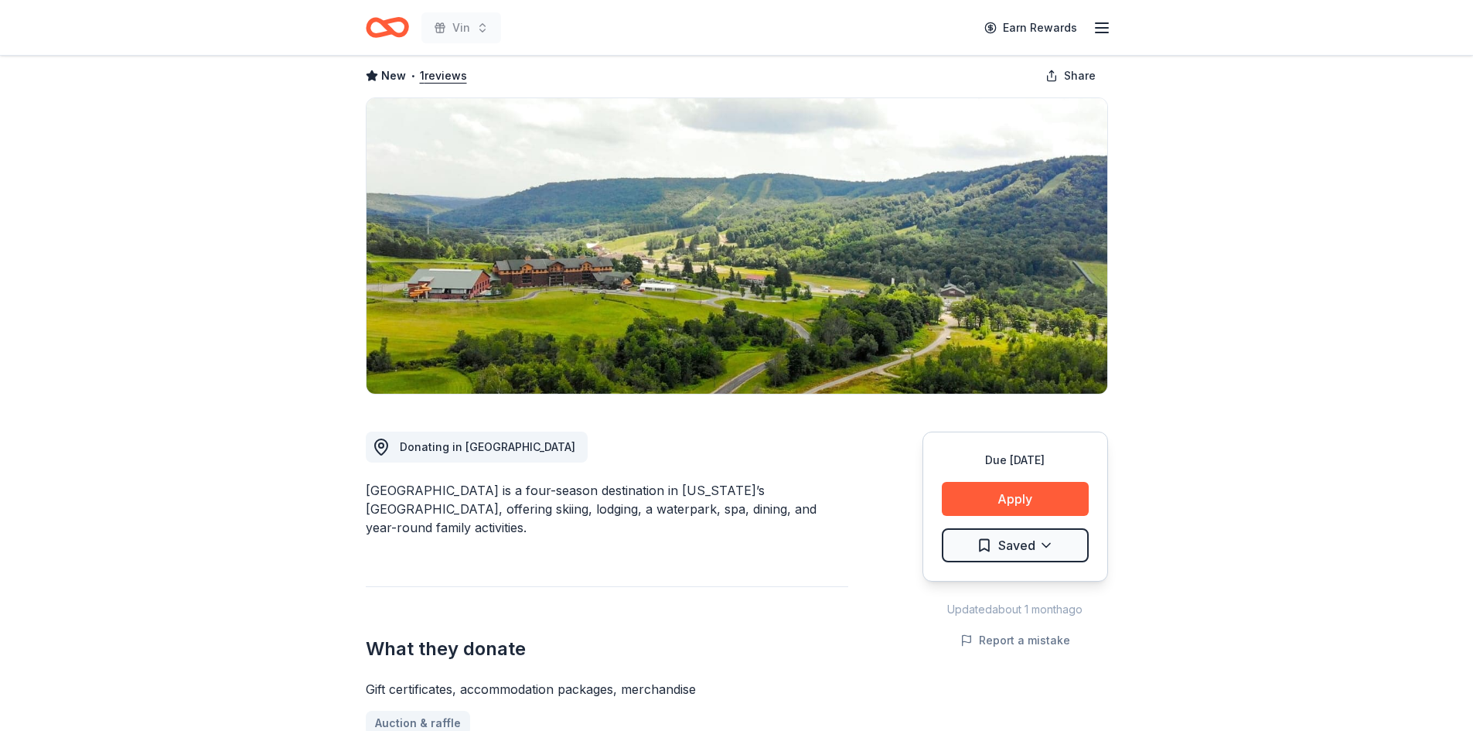
scroll to position [0, 0]
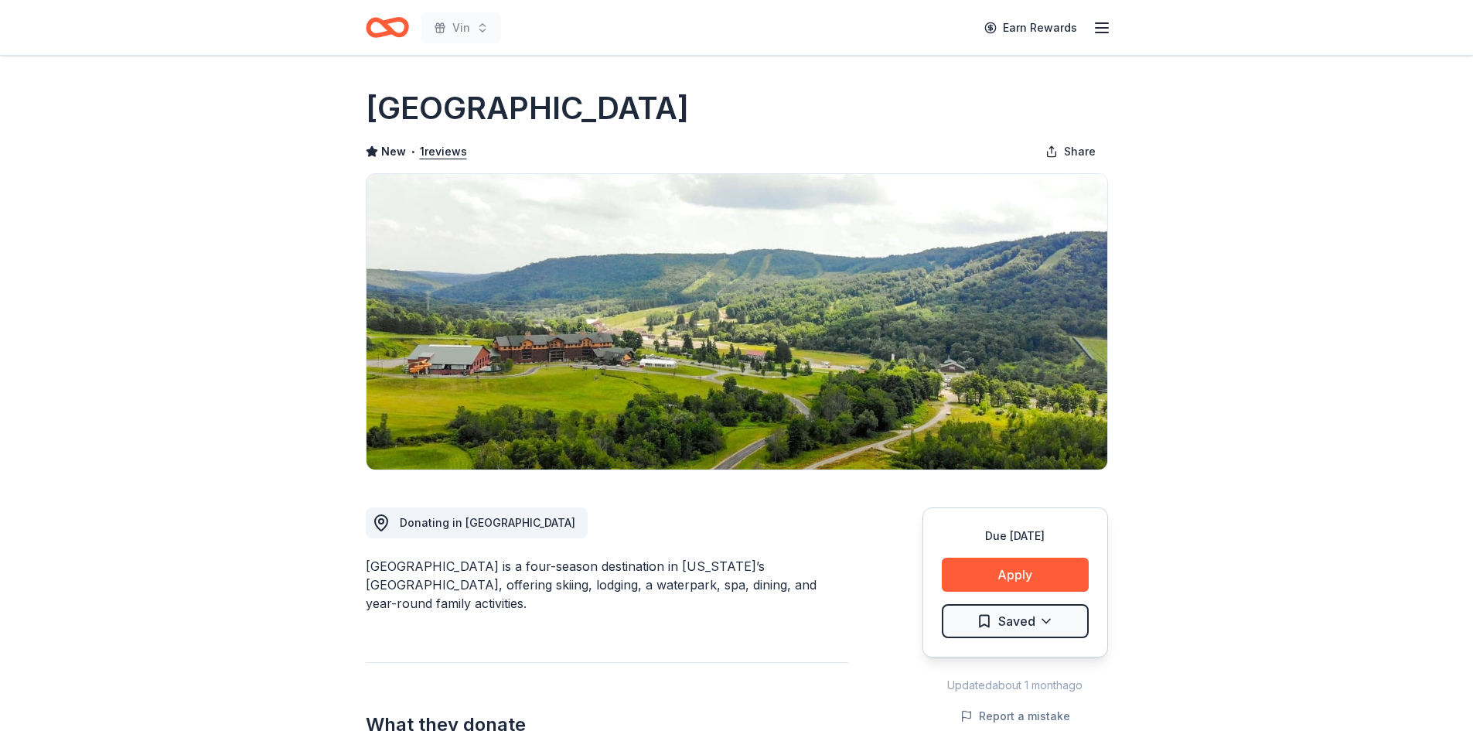
click at [828, 398] on img at bounding box center [737, 321] width 741 height 295
click at [524, 591] on div "Greek Peak Mountain Resort is a four-season destination in New York’s Finger La…" at bounding box center [607, 585] width 483 height 56
click at [482, 575] on div "Greek Peak Mountain Resort is a four-season destination in New York’s Finger La…" at bounding box center [607, 585] width 483 height 56
click at [437, 510] on div "Donating in [GEOGRAPHIC_DATA]" at bounding box center [477, 522] width 222 height 31
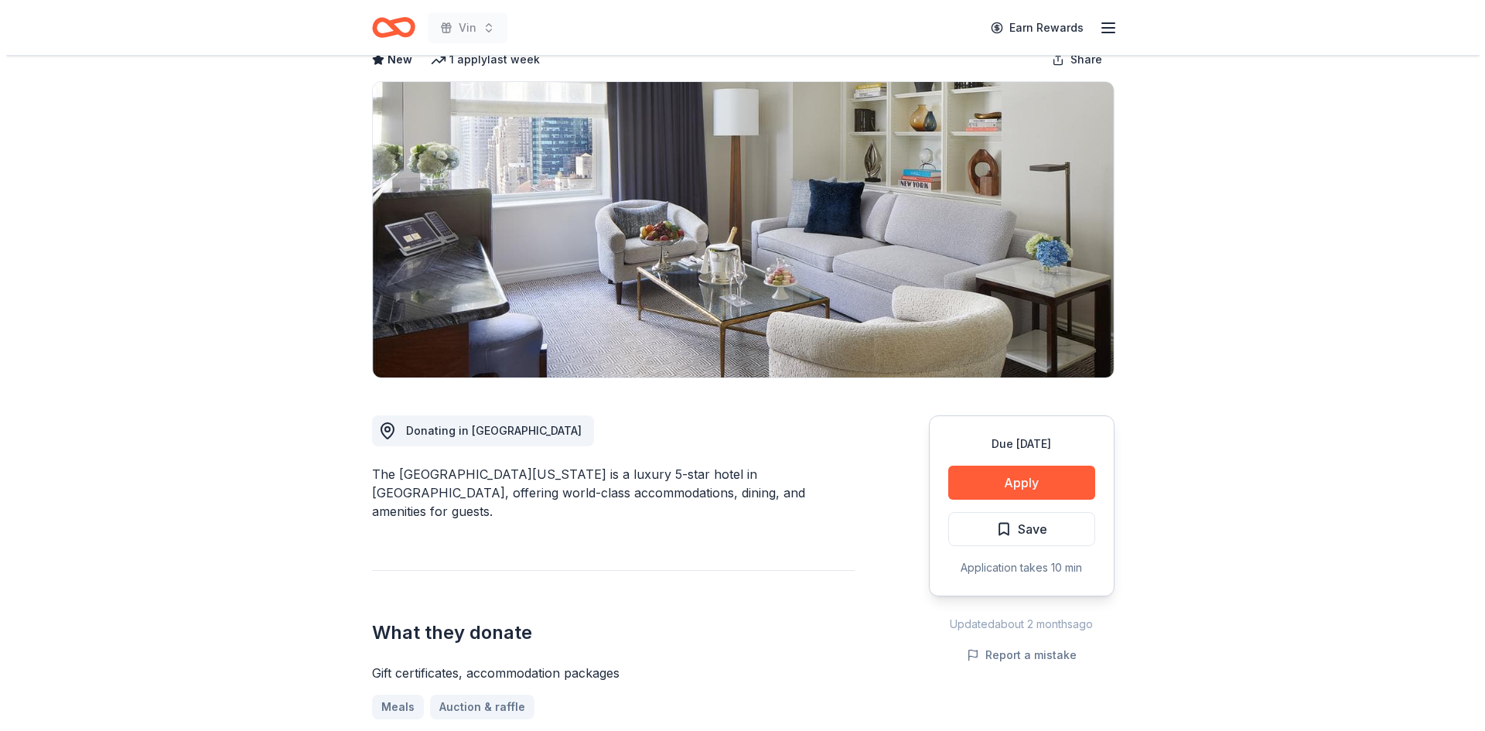
scroll to position [232, 0]
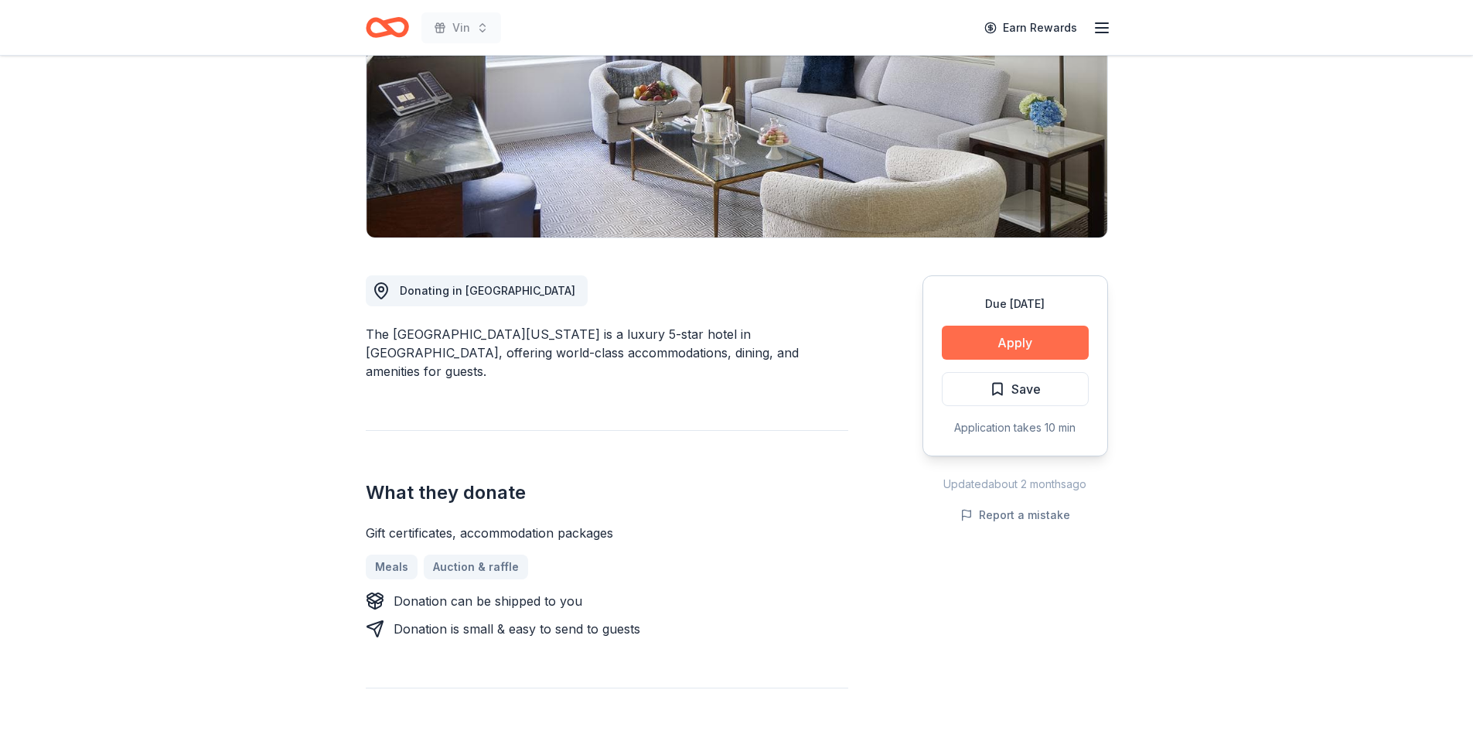
click at [971, 349] on button "Apply" at bounding box center [1015, 343] width 147 height 34
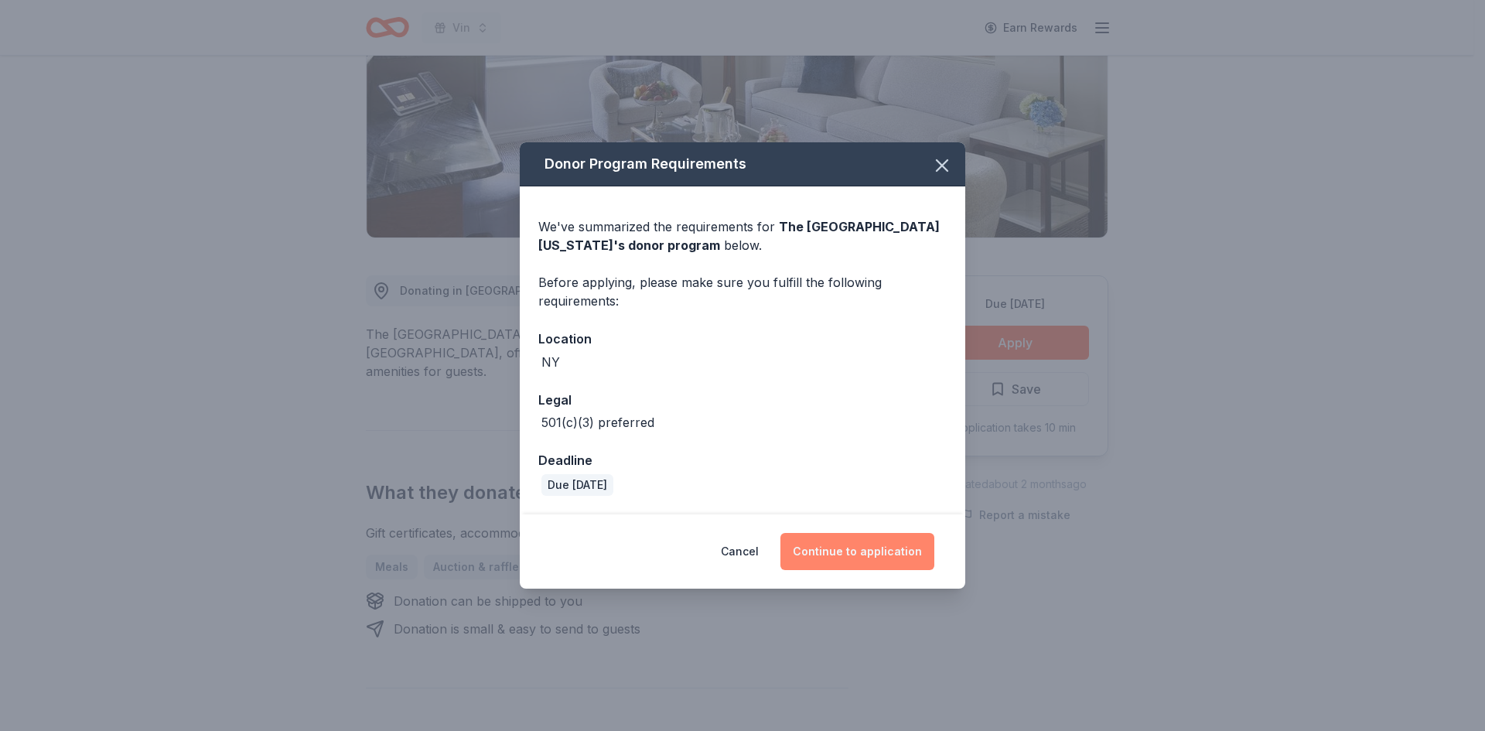
click at [855, 551] on button "Continue to application" at bounding box center [857, 551] width 154 height 37
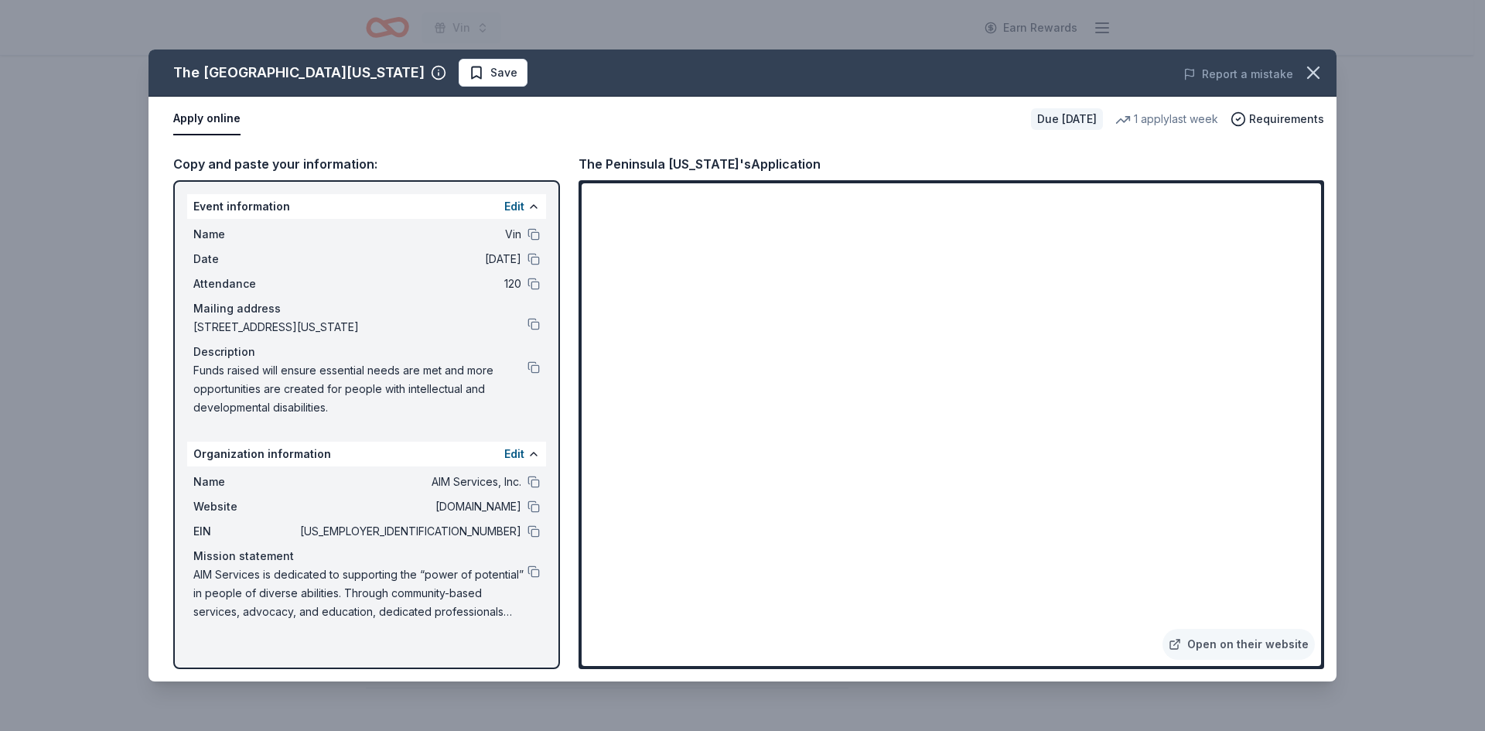
click at [341, 421] on div "Name Vin Date [DATE] Attendance 120 Mailing address [STREET_ADDRESS][US_STATE] …" at bounding box center [366, 321] width 359 height 204
click at [541, 361] on div "Name Vin Date [DATE] Attendance 120 Mailing address [STREET_ADDRESS][US_STATE] …" at bounding box center [366, 321] width 359 height 204
click at [535, 364] on button at bounding box center [533, 367] width 12 height 12
